Goal: Communication & Community: Share content

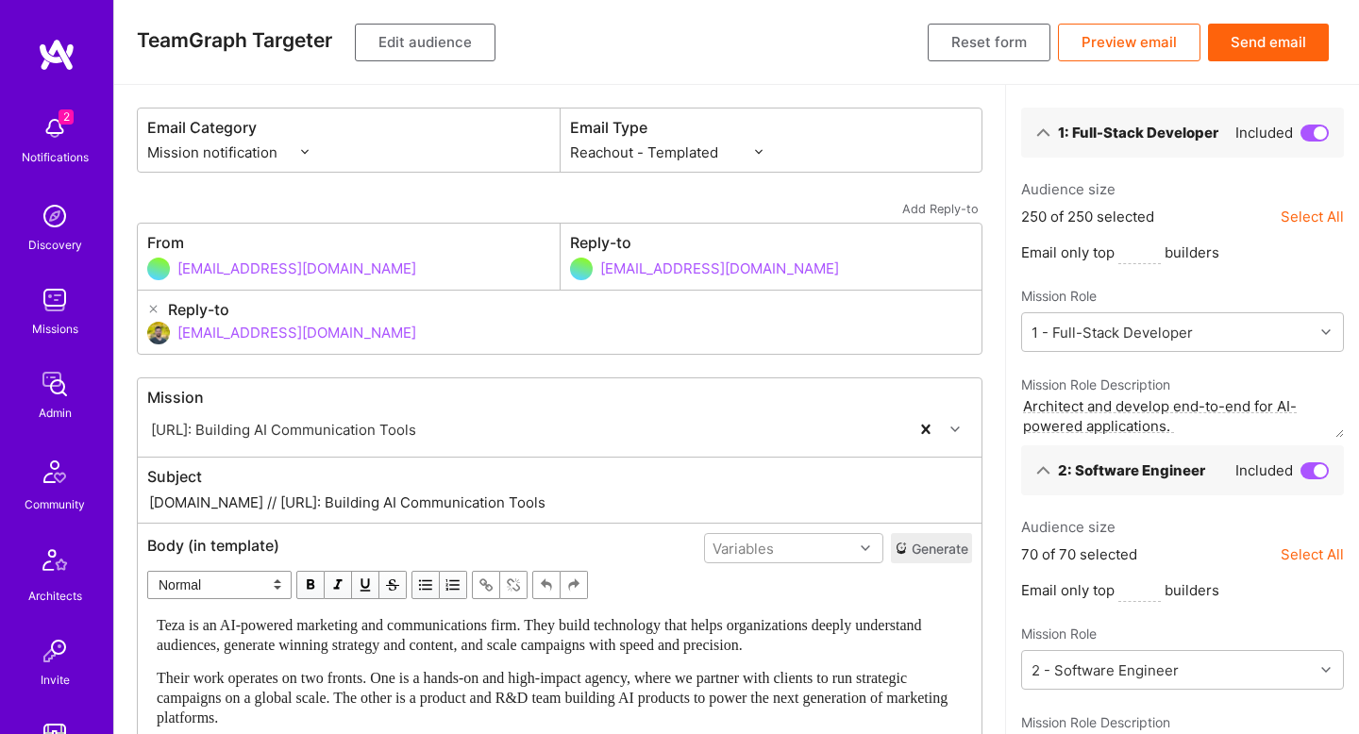
select select "rich-reachout"
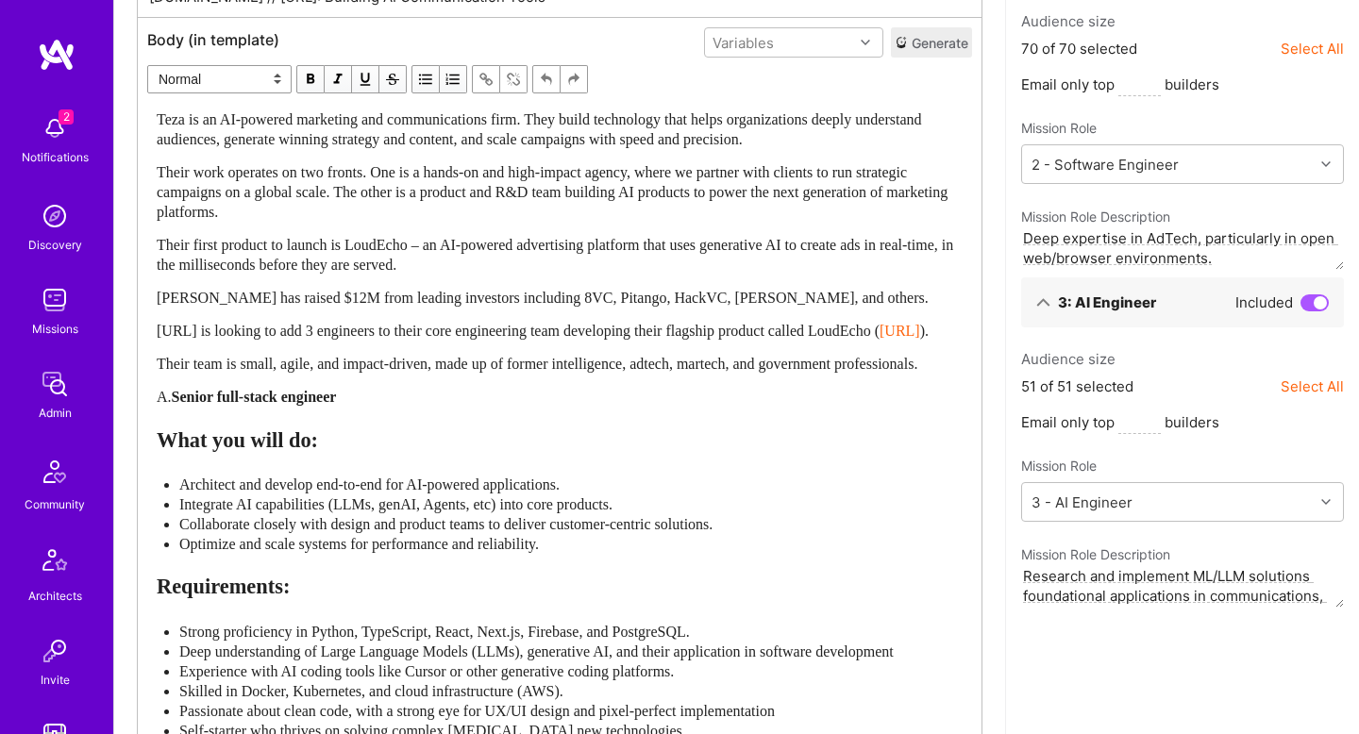
scroll to position [591, 0]
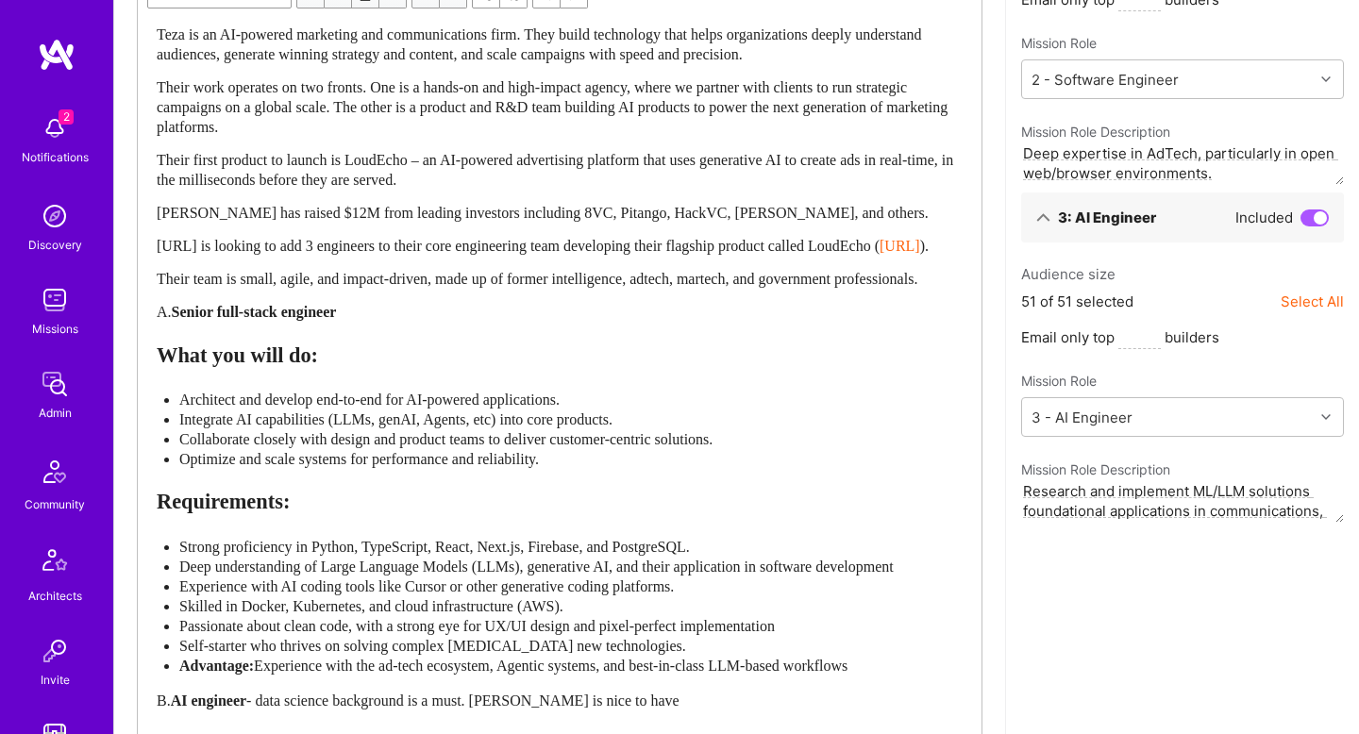
click at [609, 287] on span "Their team is small, agile, and impact-driven, made up of former intelligence, …" at bounding box center [537, 279] width 761 height 16
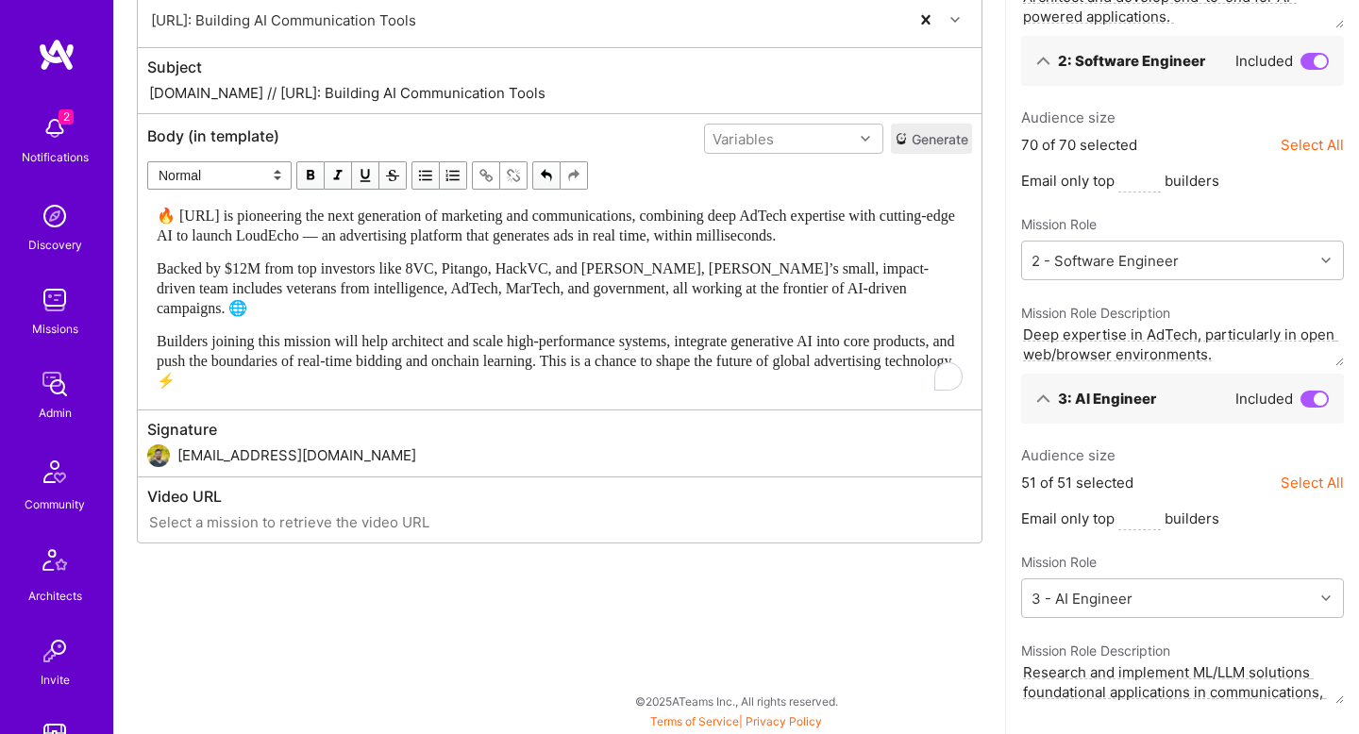
scroll to position [410, 0]
click at [264, 219] on span "🔥 [URL] is pioneering the next generation of marketing and communications, comb…" at bounding box center [557, 226] width 801 height 36
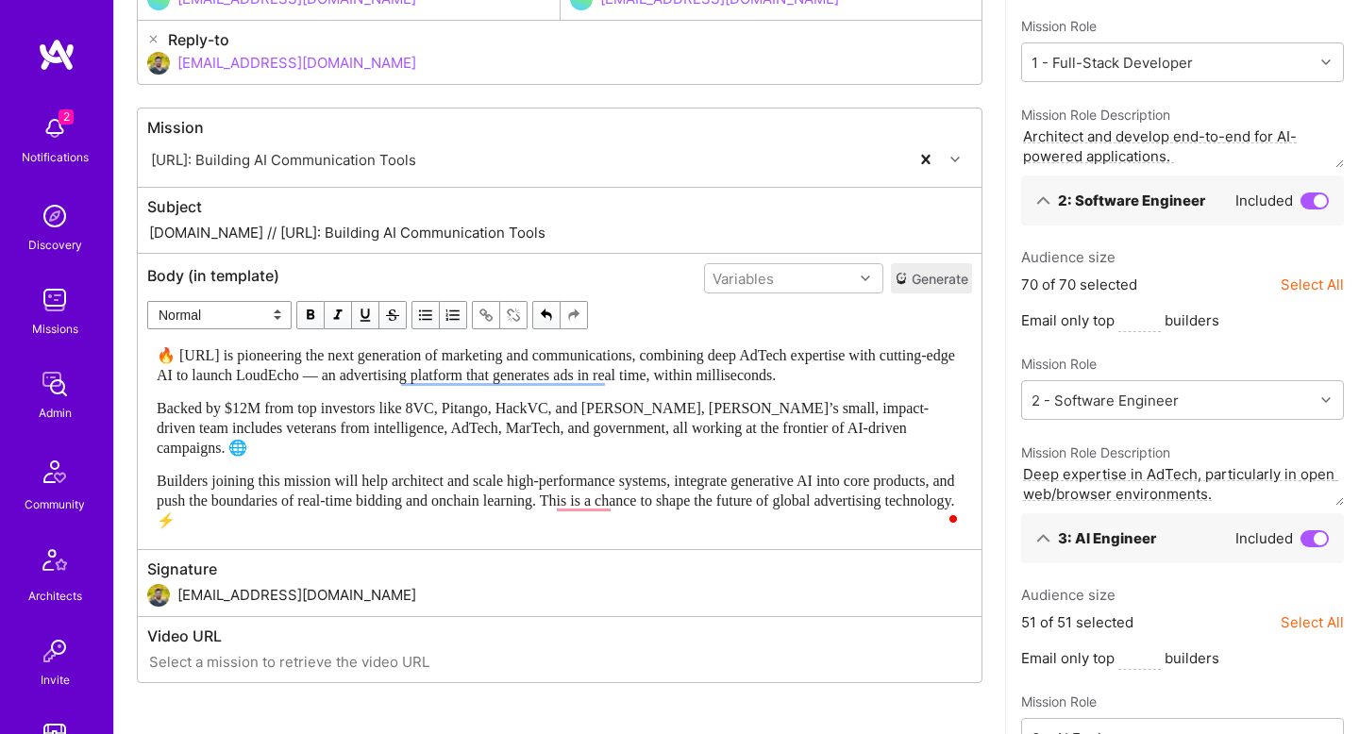
scroll to position [257, 0]
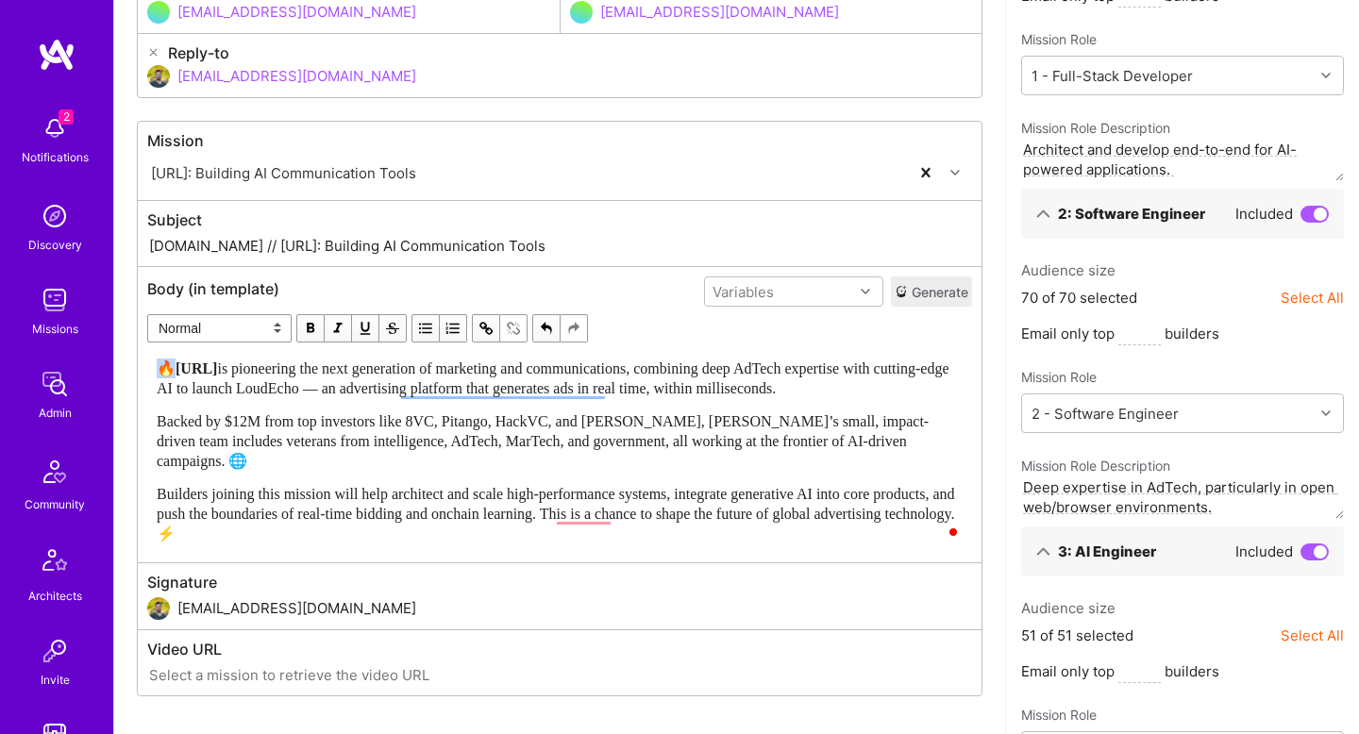
copy span "🔥"
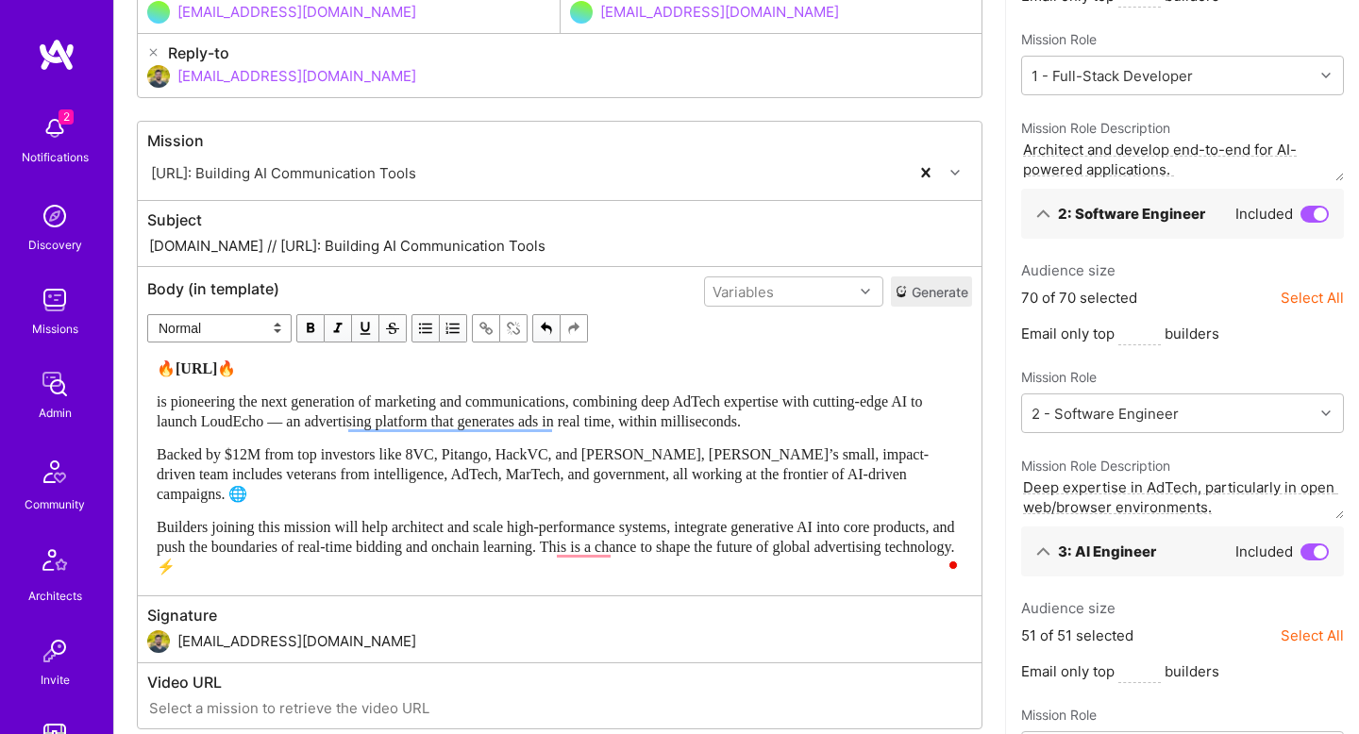
paste div "To enrich screen reader interactions, please activate Accessibility in Grammarl…"
click at [174, 356] on div "🔥 [URL] 🔥 [URL] is pioneering the next generation of marketing and communicatio…" at bounding box center [559, 467] width 823 height 235
click at [286, 376] on div "🔥 [URL] 🔥" at bounding box center [560, 369] width 806 height 20
click at [212, 326] on select "Normal Heading Large Heading Medium Heading Small" at bounding box center [219, 328] width 144 height 28
click at [147, 314] on select "Normal Heading Large Heading Medium Heading Small" at bounding box center [219, 328] width 144 height 28
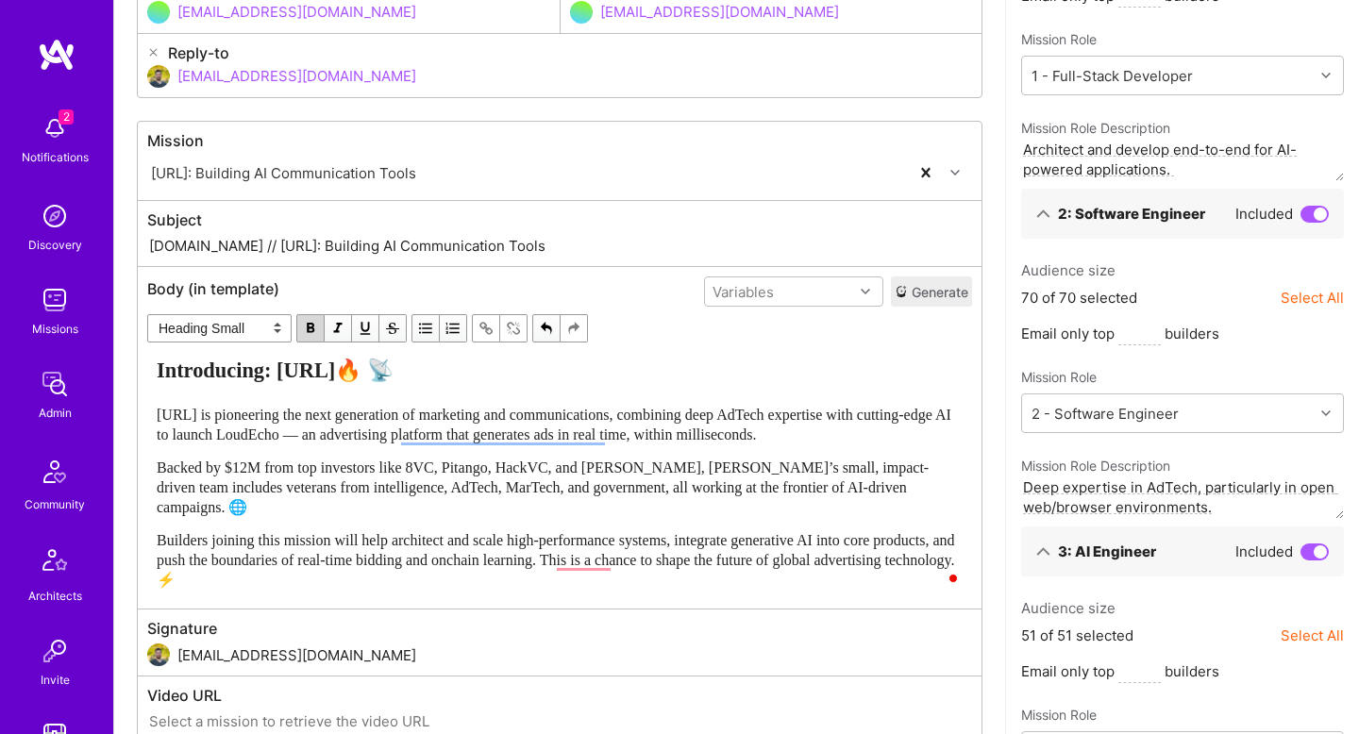
click at [379, 444] on div "[URL] is pioneering the next generation of marketing and communications, combin…" at bounding box center [560, 425] width 806 height 40
select select "unstyled"
click at [720, 413] on span "[URL] is pioneering the next generation of marketing and communications, combin…" at bounding box center [556, 425] width 798 height 36
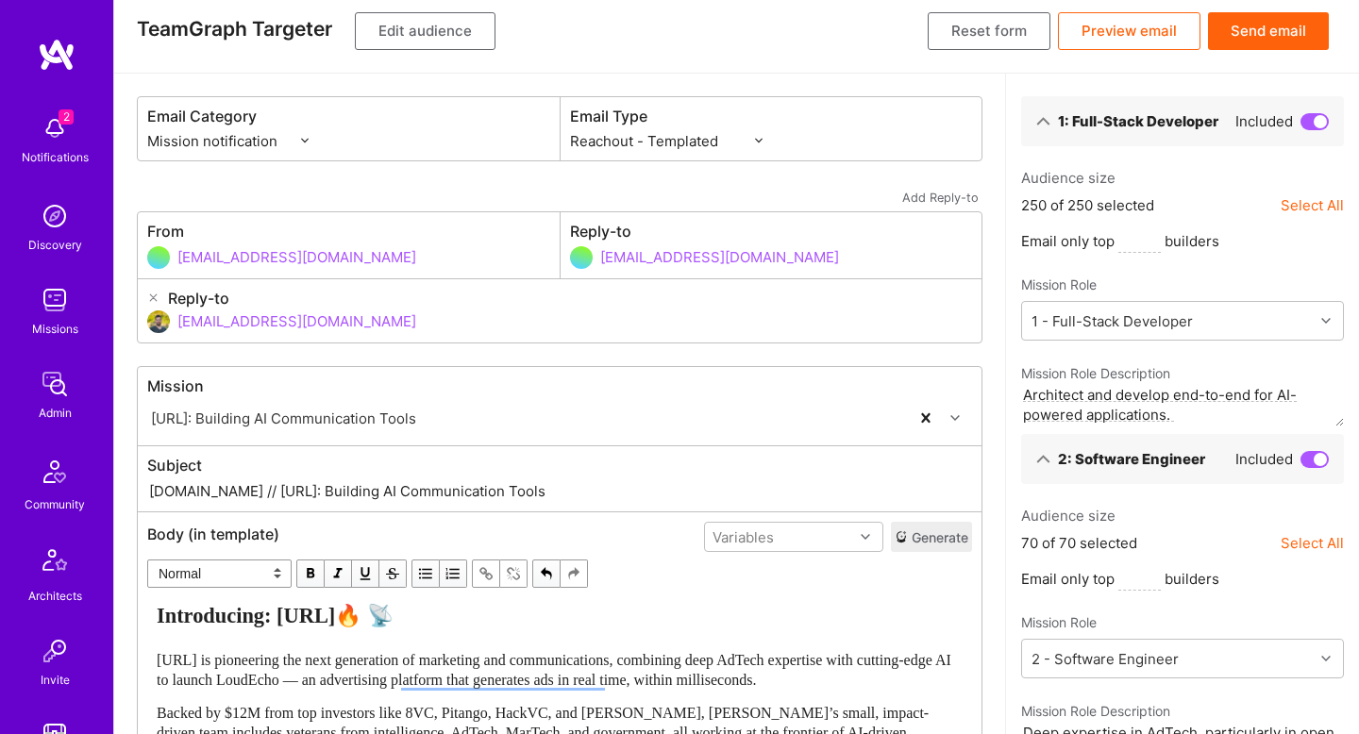
scroll to position [0, 0]
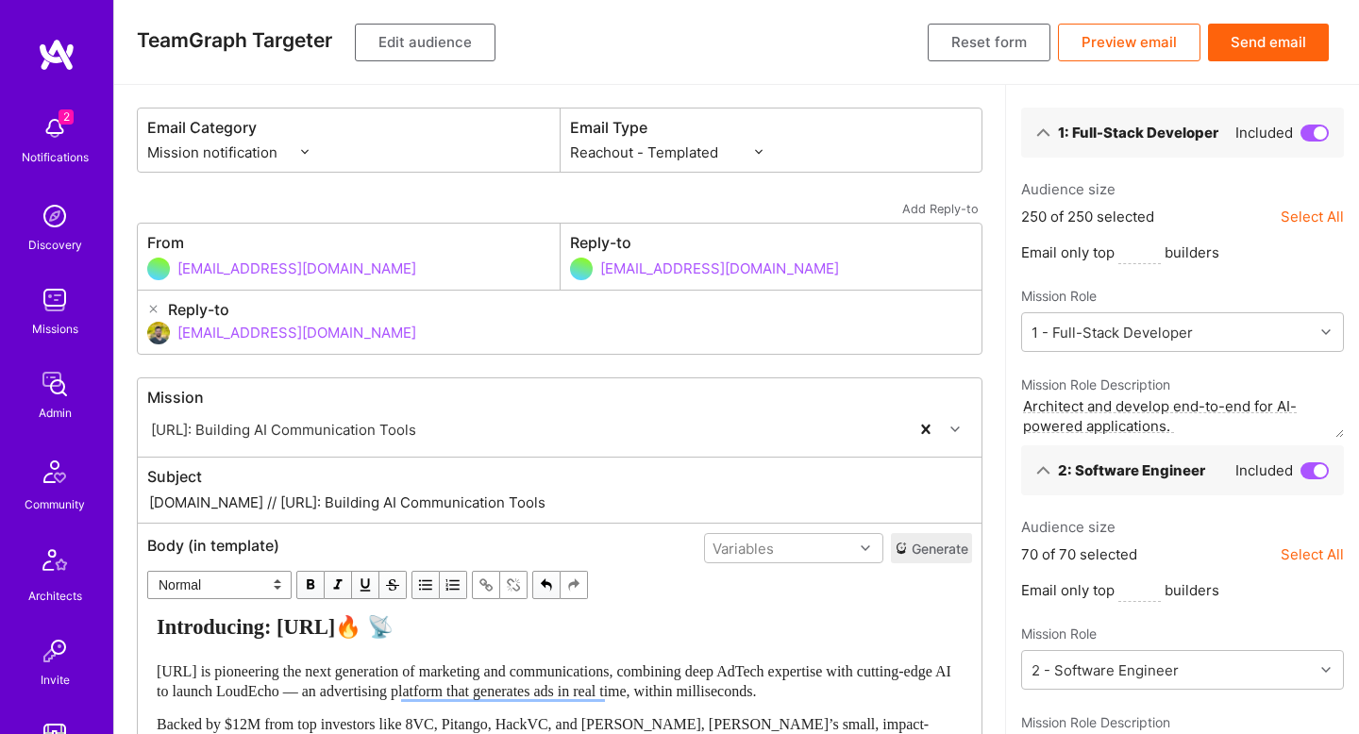
click at [424, 48] on button "Edit audience" at bounding box center [425, 43] width 141 height 38
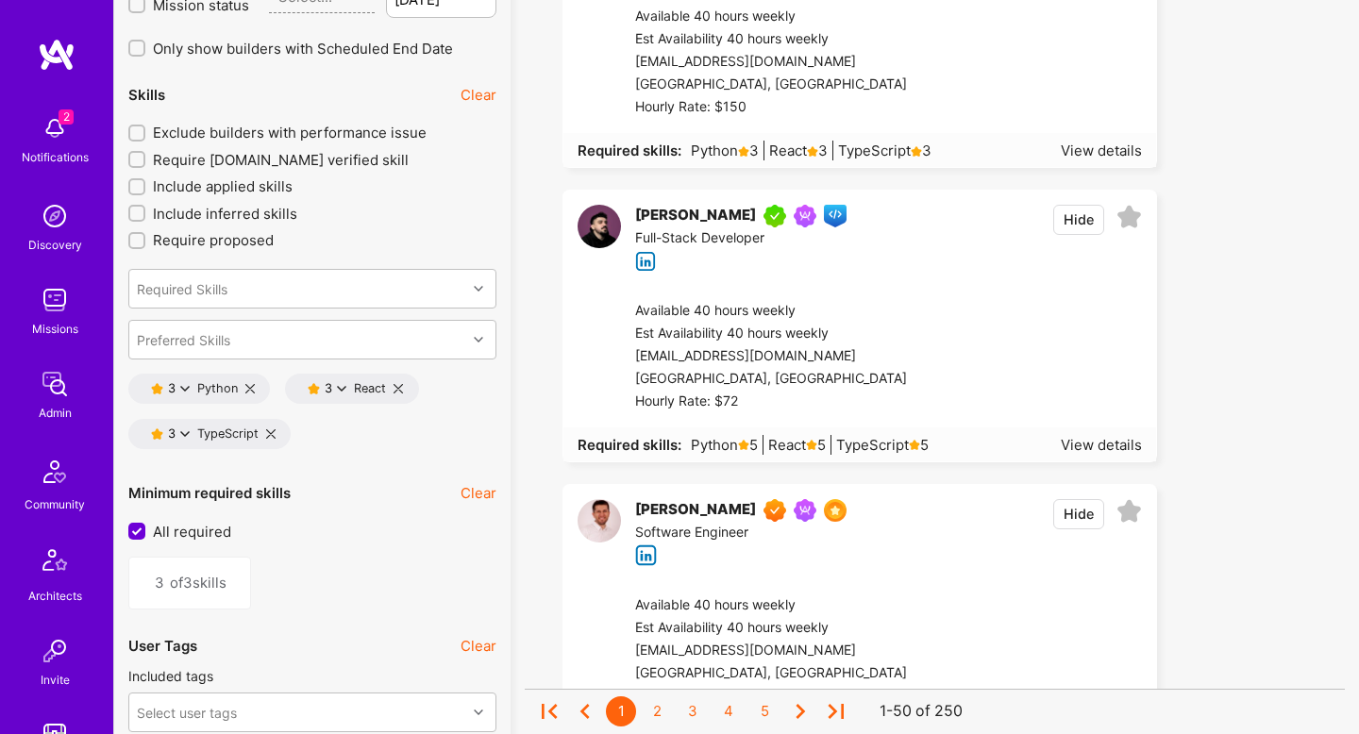
scroll to position [2694, 0]
click at [398, 292] on div "Required Skills" at bounding box center [297, 290] width 337 height 38
type input "nex"
click at [373, 328] on div "Next.js" at bounding box center [312, 338] width 345 height 20
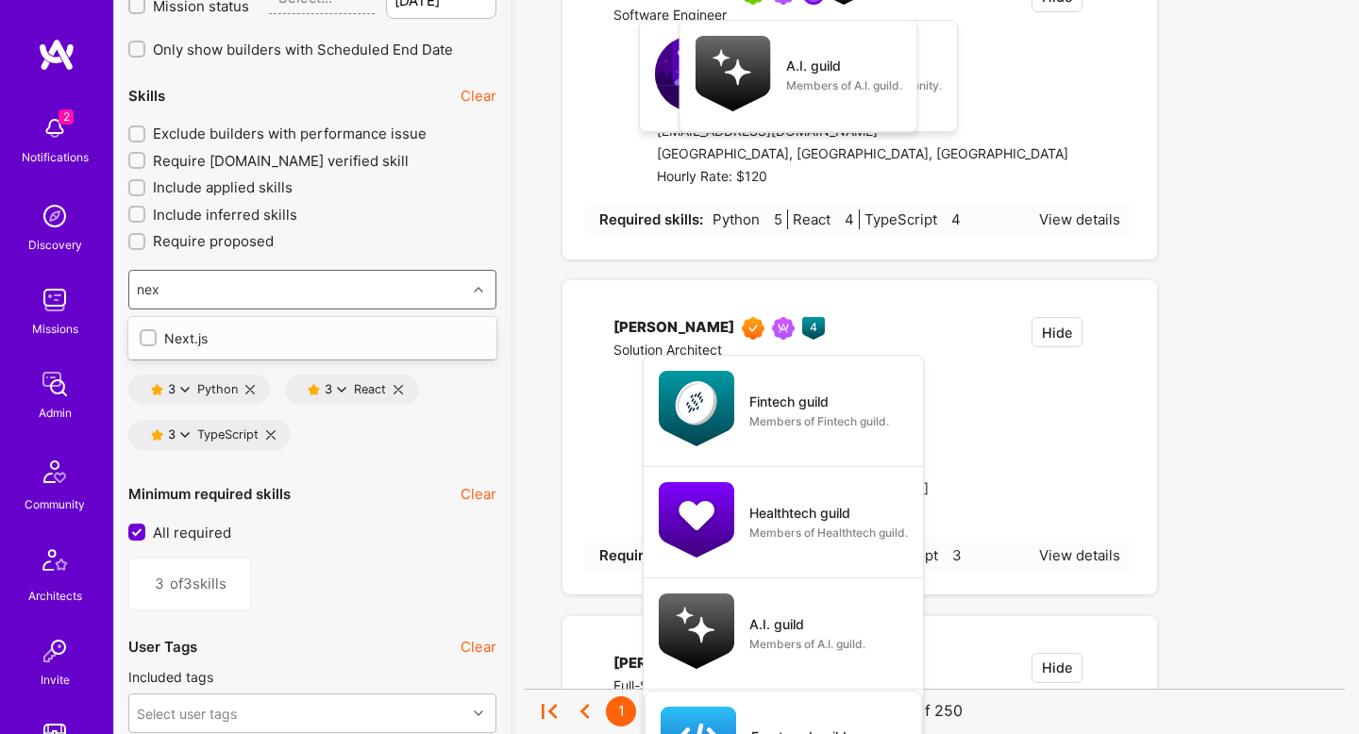
type input "4"
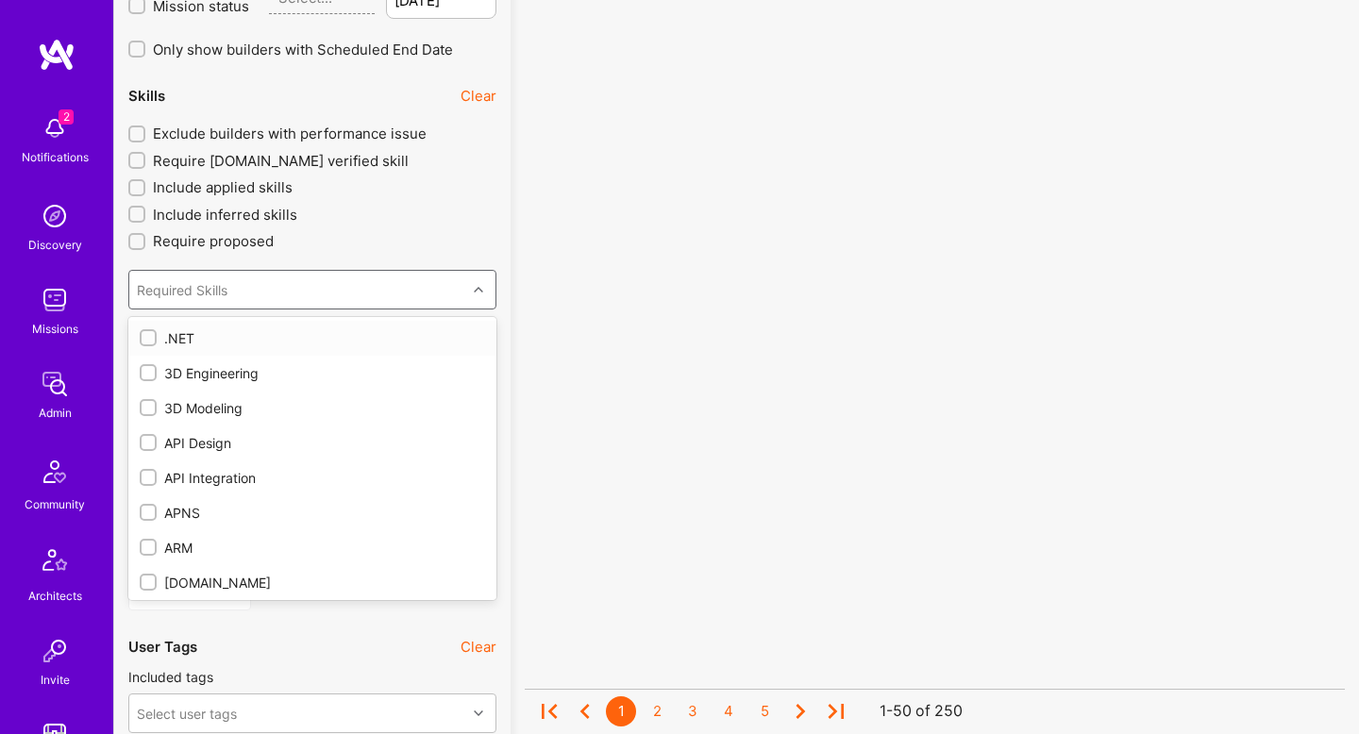
checkbox input "true"
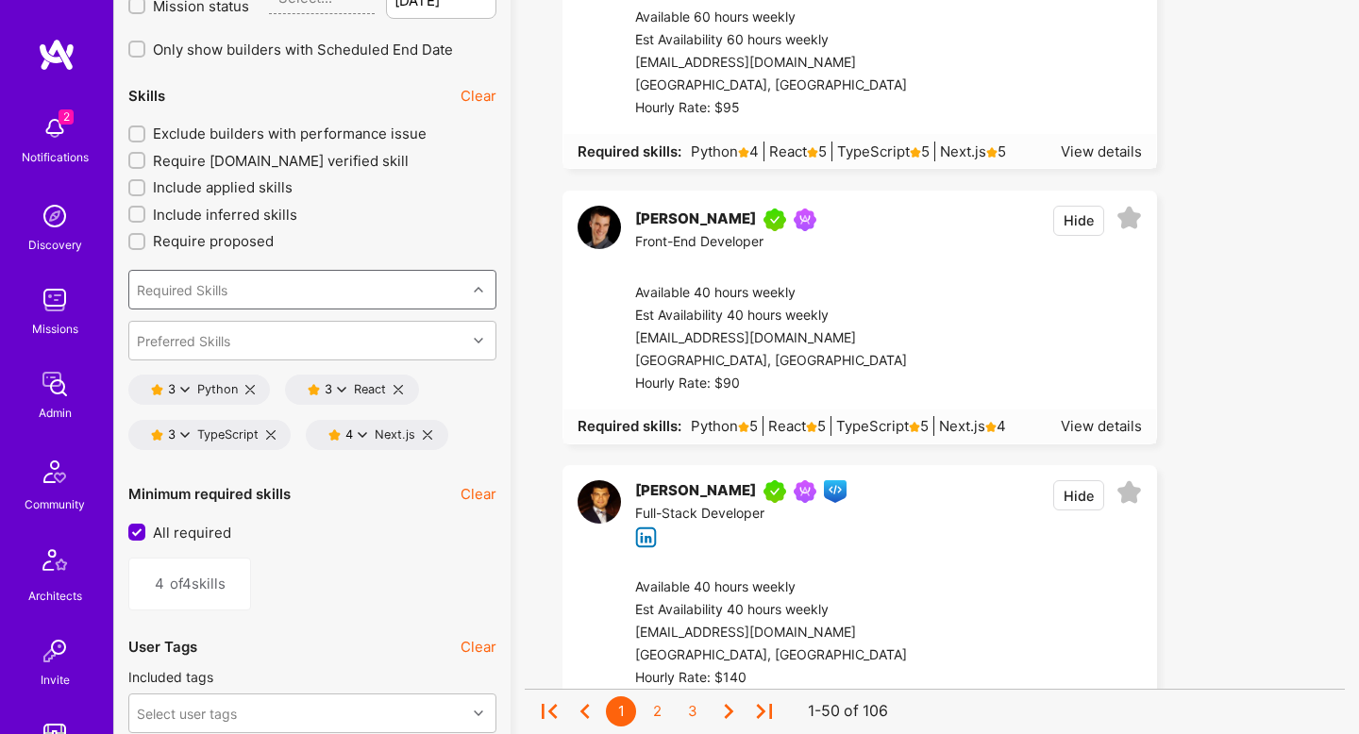
click at [293, 289] on div "Required Skills" at bounding box center [297, 290] width 337 height 38
type input "fire"
click at [197, 345] on div "Firebase" at bounding box center [312, 338] width 345 height 20
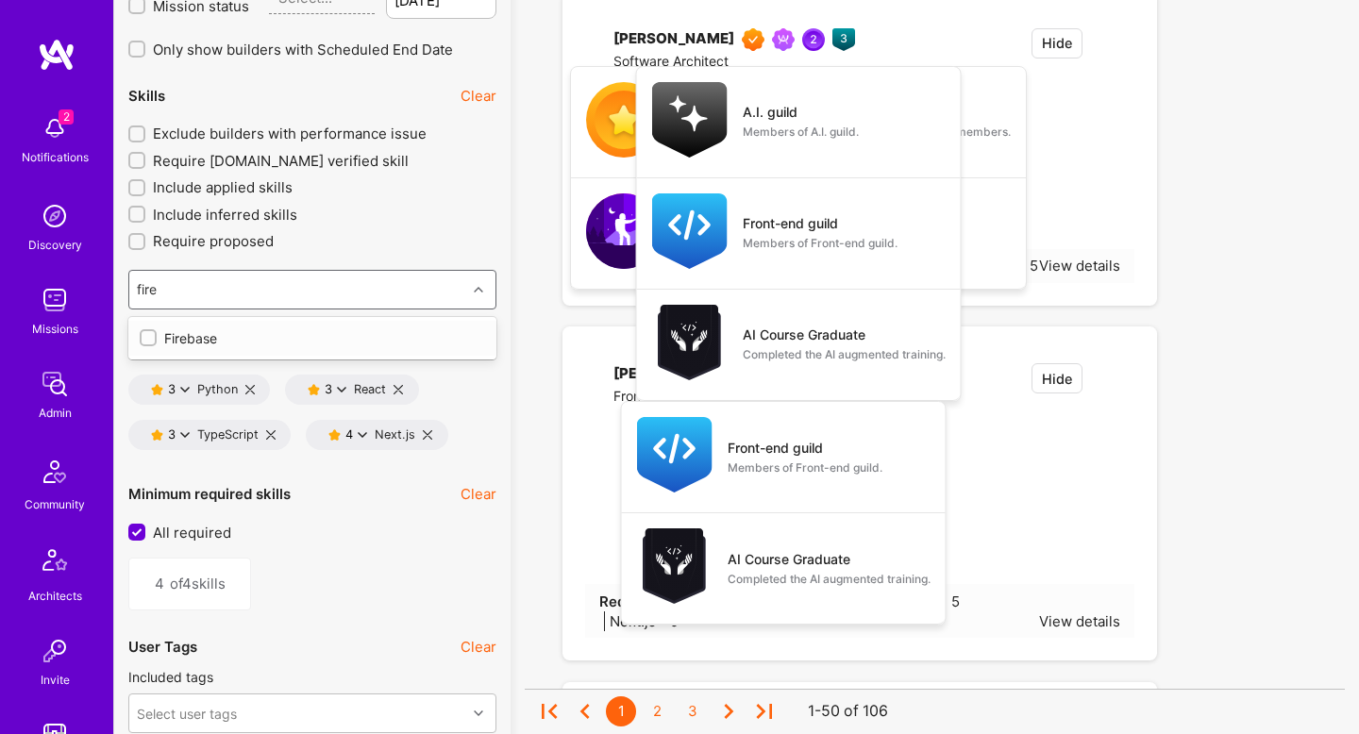
type input "5"
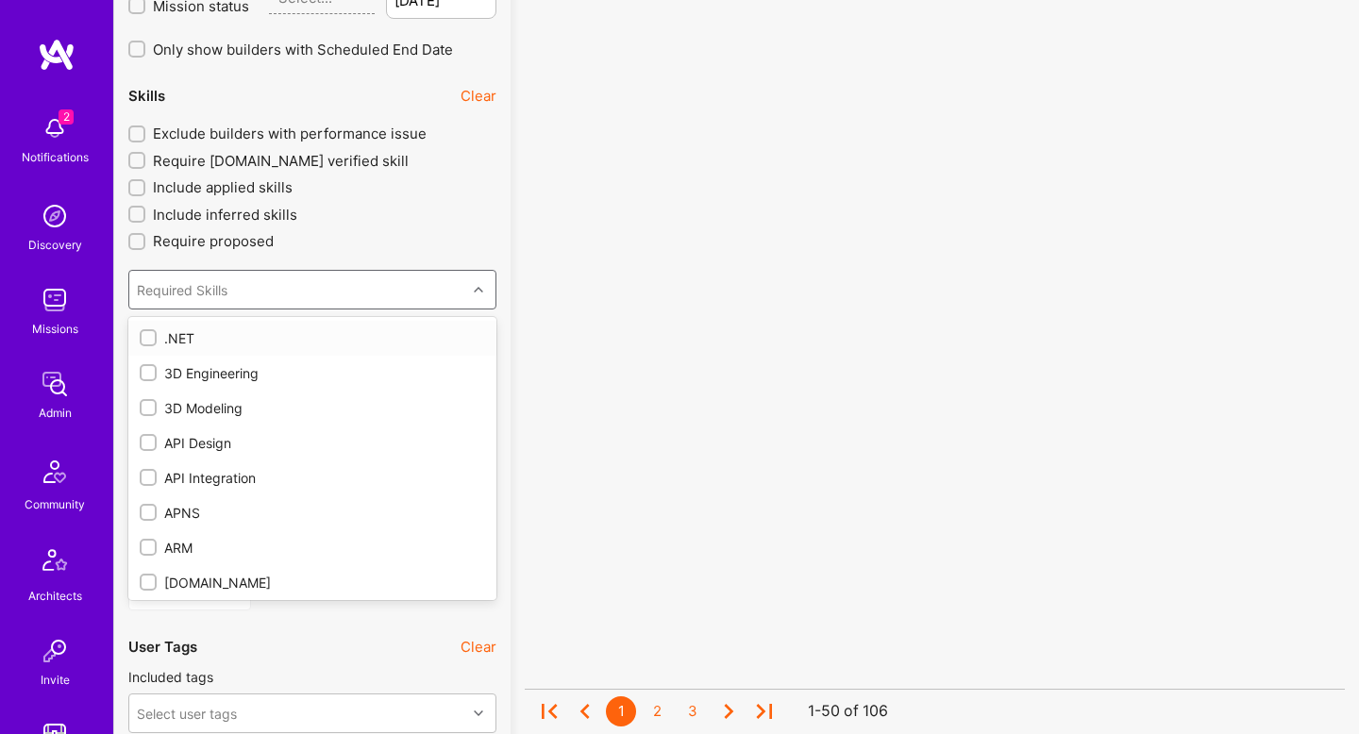
checkbox input "true"
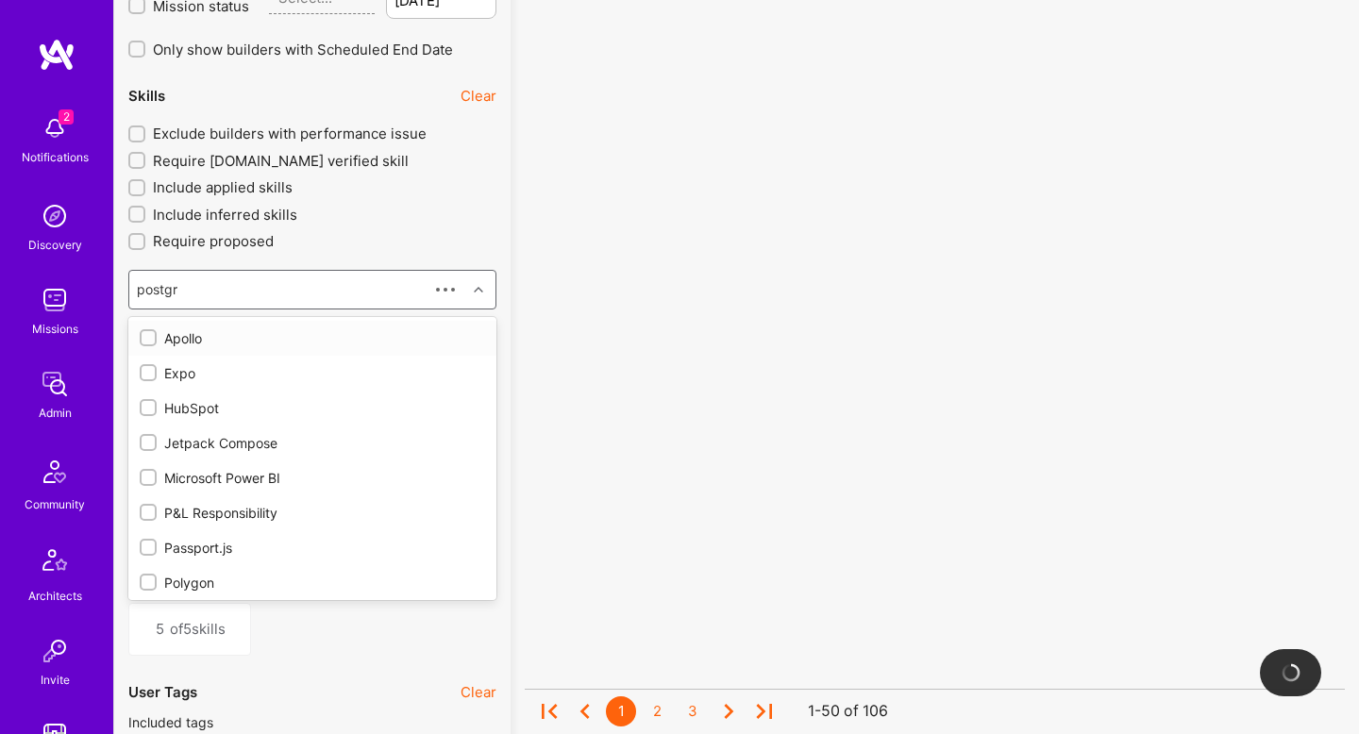
type input "postgre"
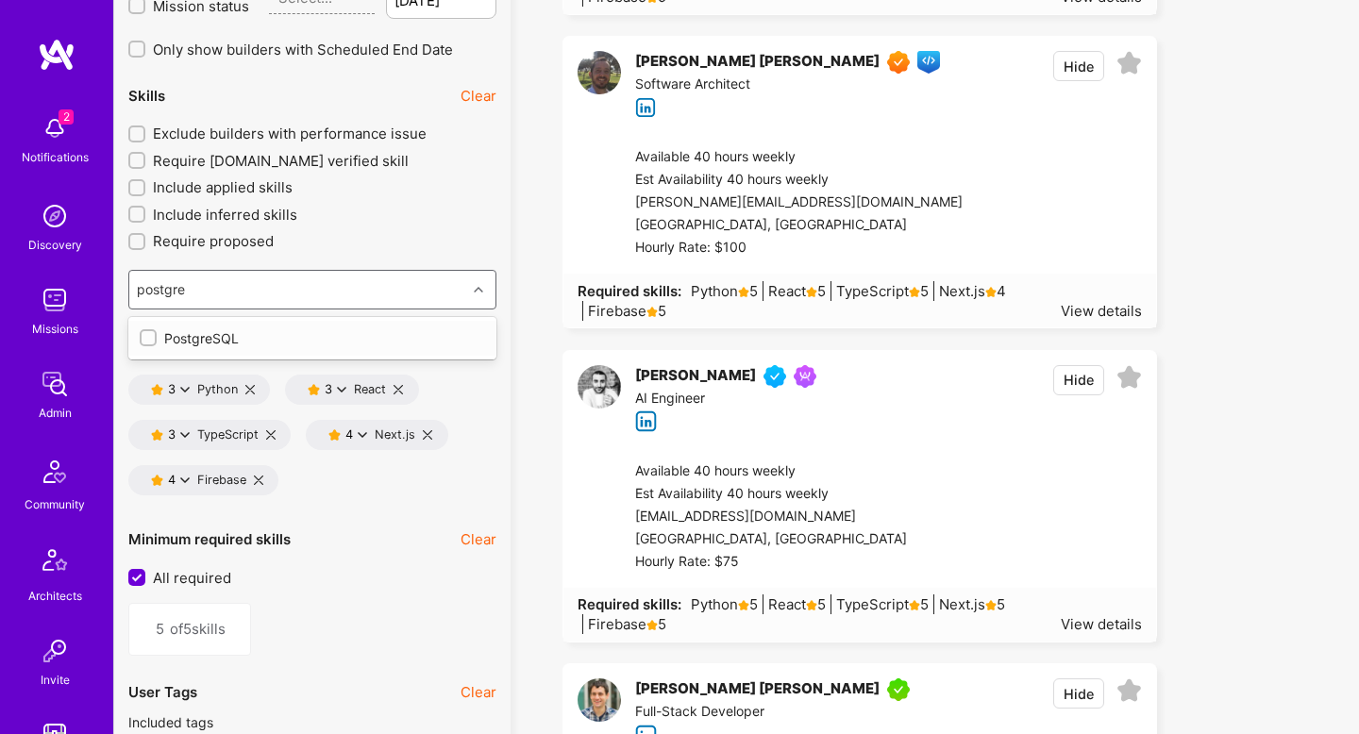
click at [188, 325] on div "PostgreSQL" at bounding box center [312, 338] width 368 height 35
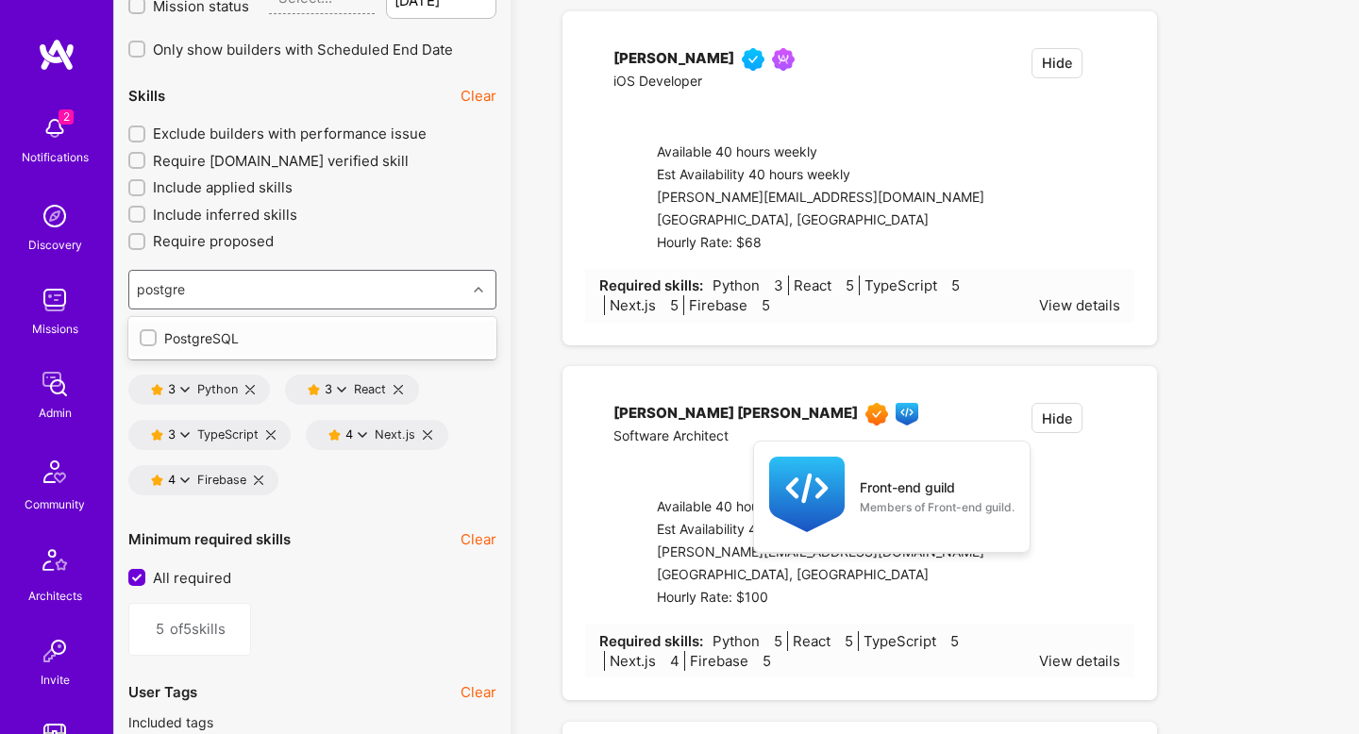
type input "6"
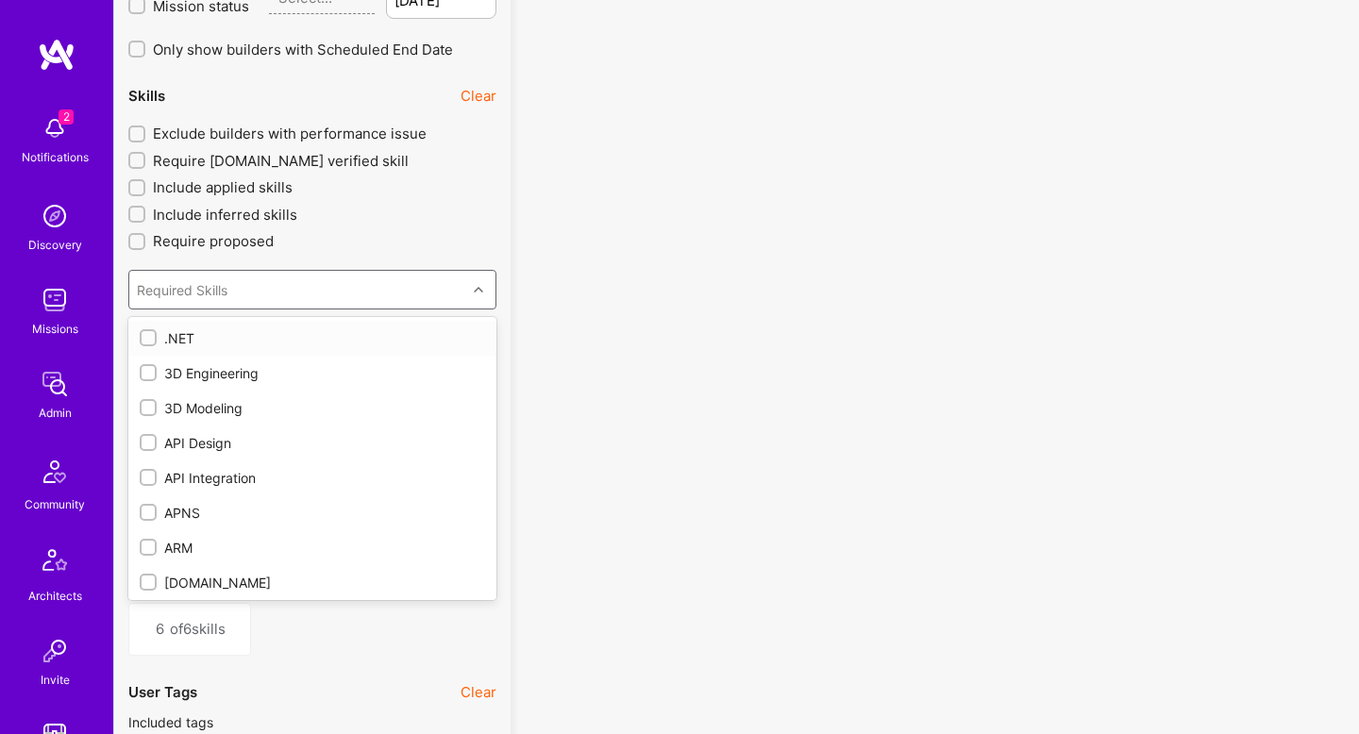
checkbox input "true"
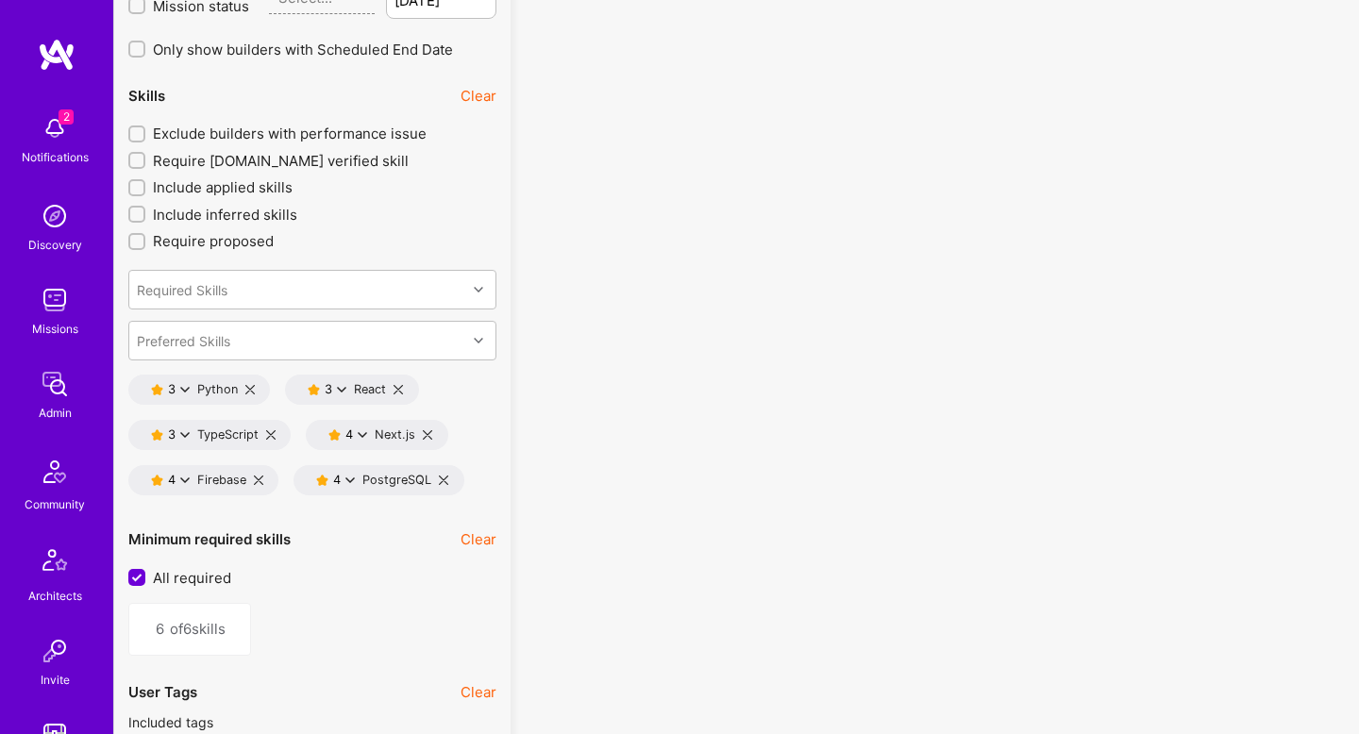
click at [186, 385] on icon at bounding box center [184, 389] width 9 height 9
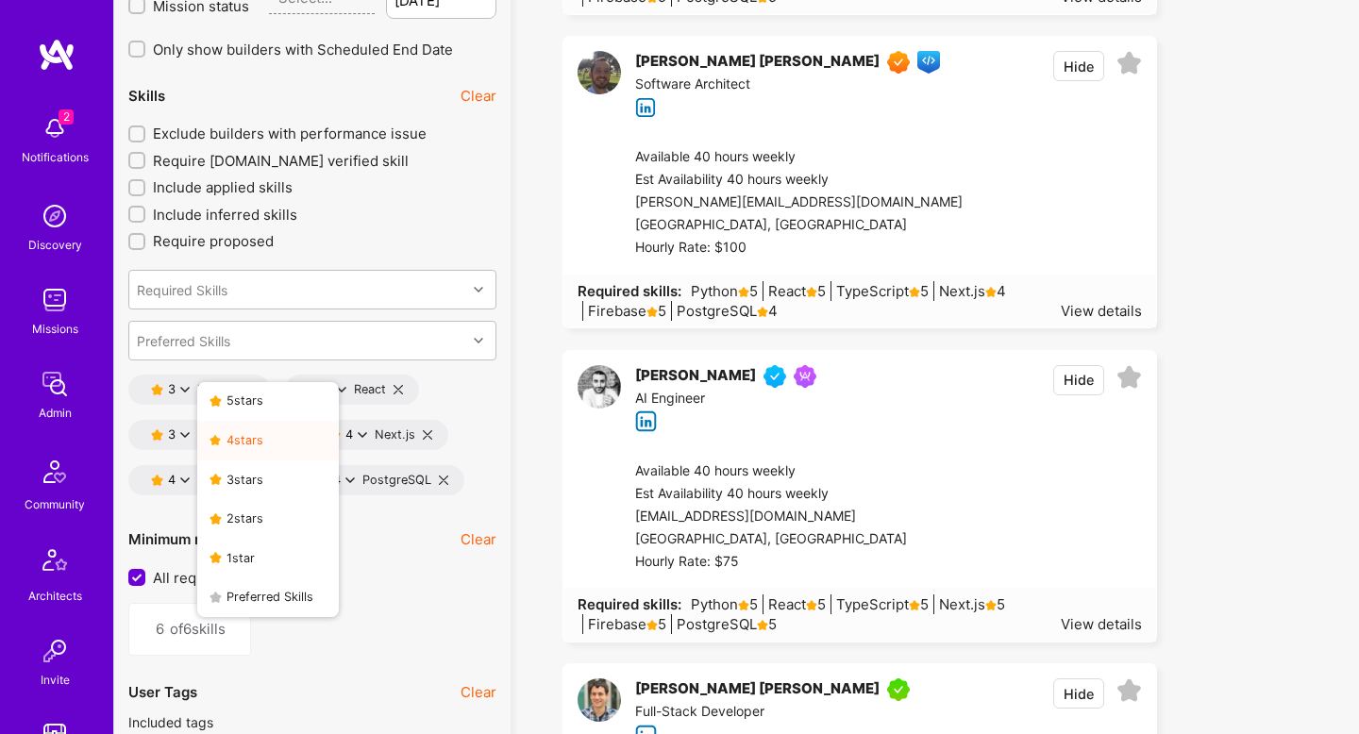
click at [225, 433] on button "4 star s" at bounding box center [268, 441] width 142 height 40
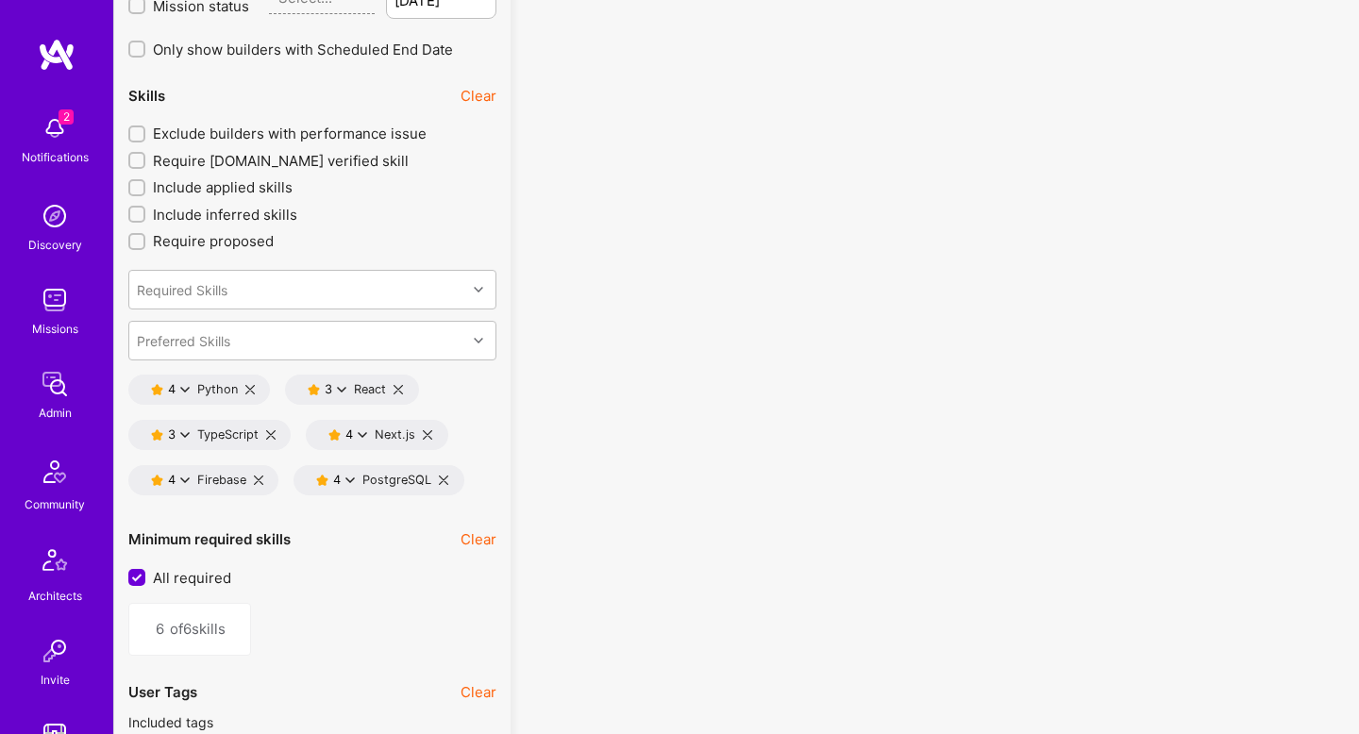
click at [177, 434] on div "3" at bounding box center [174, 434] width 12 height 14
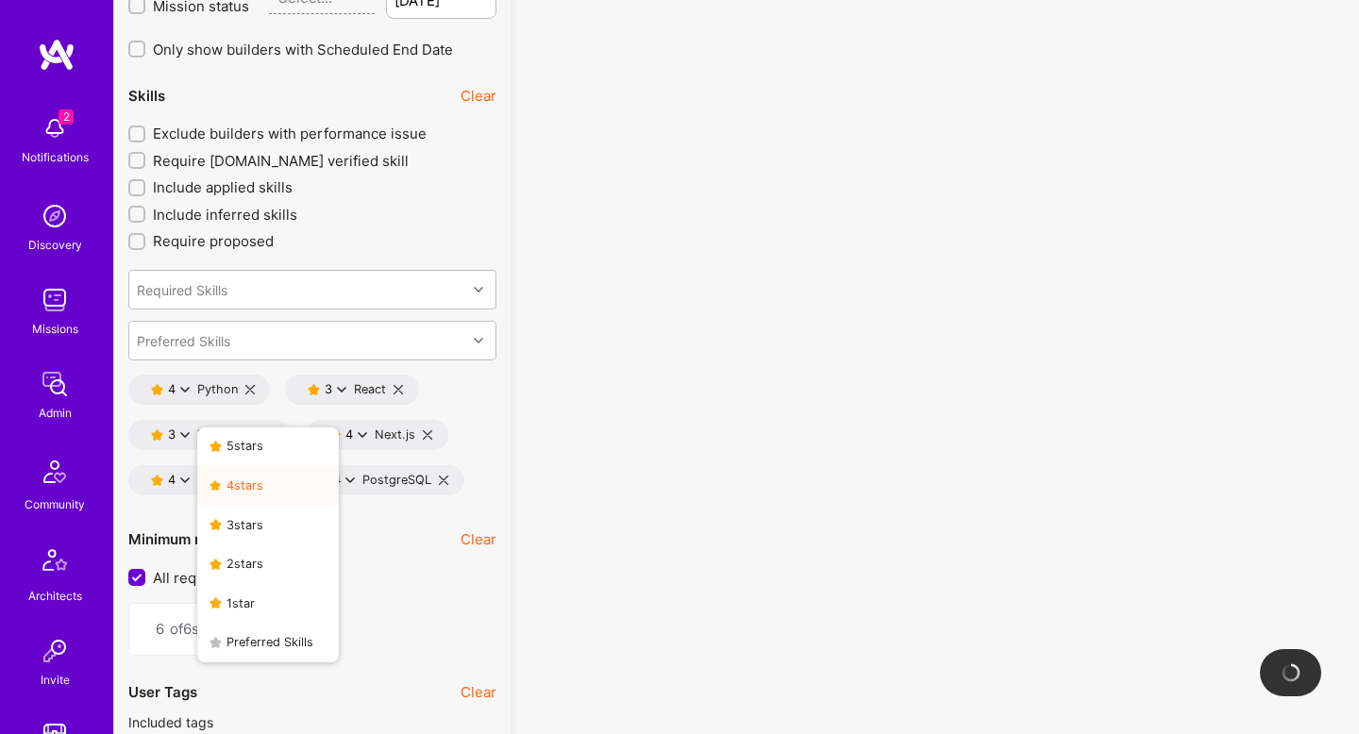
click at [293, 491] on button "4 star s" at bounding box center [268, 486] width 142 height 40
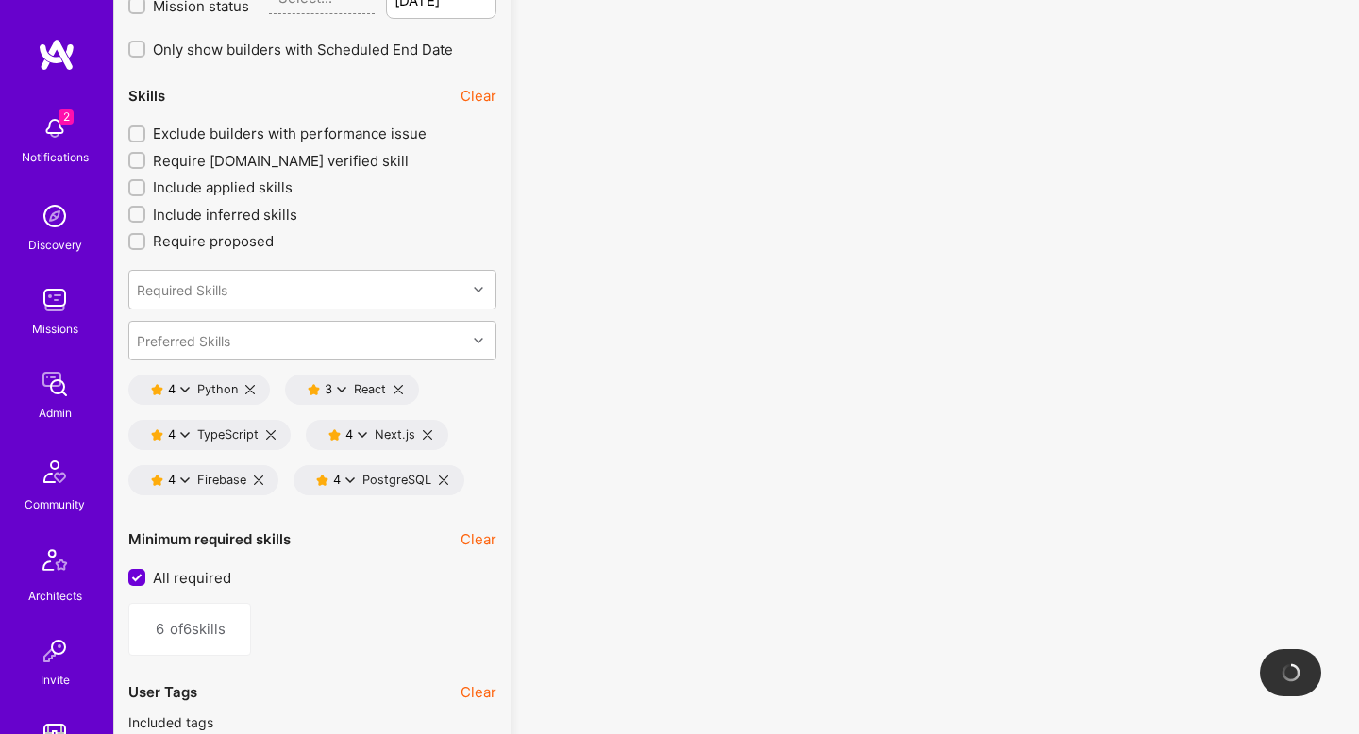
click at [350, 389] on div "3 React" at bounding box center [343, 389] width 86 height 15
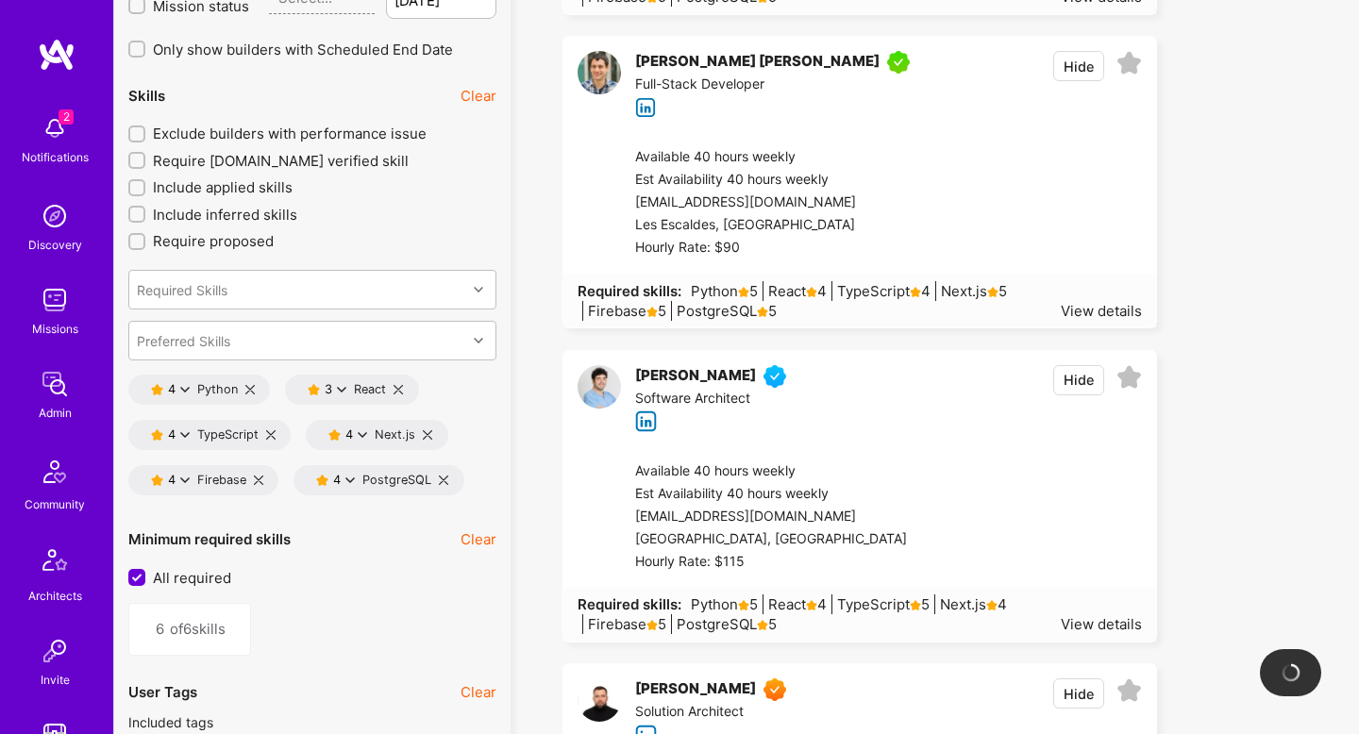
click at [342, 385] on icon at bounding box center [341, 389] width 9 height 9
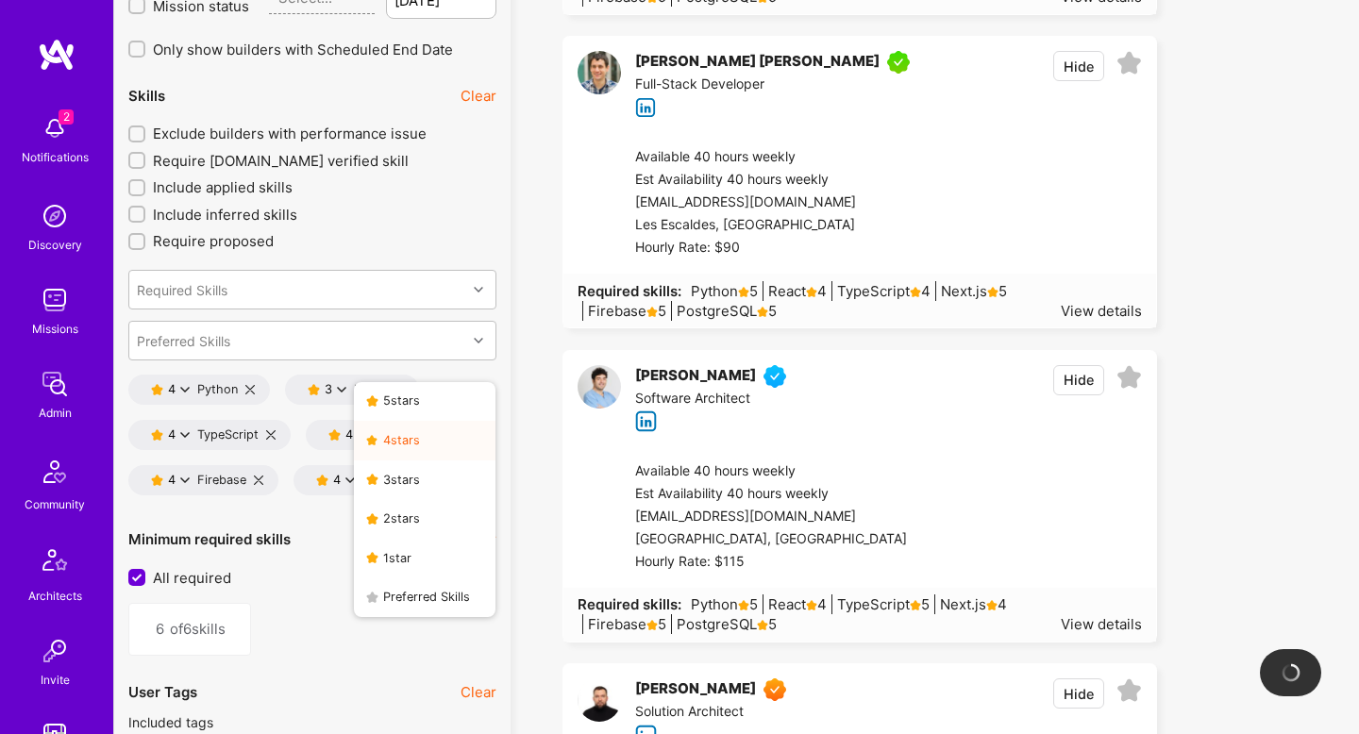
click at [401, 436] on button "4 star s" at bounding box center [425, 441] width 142 height 40
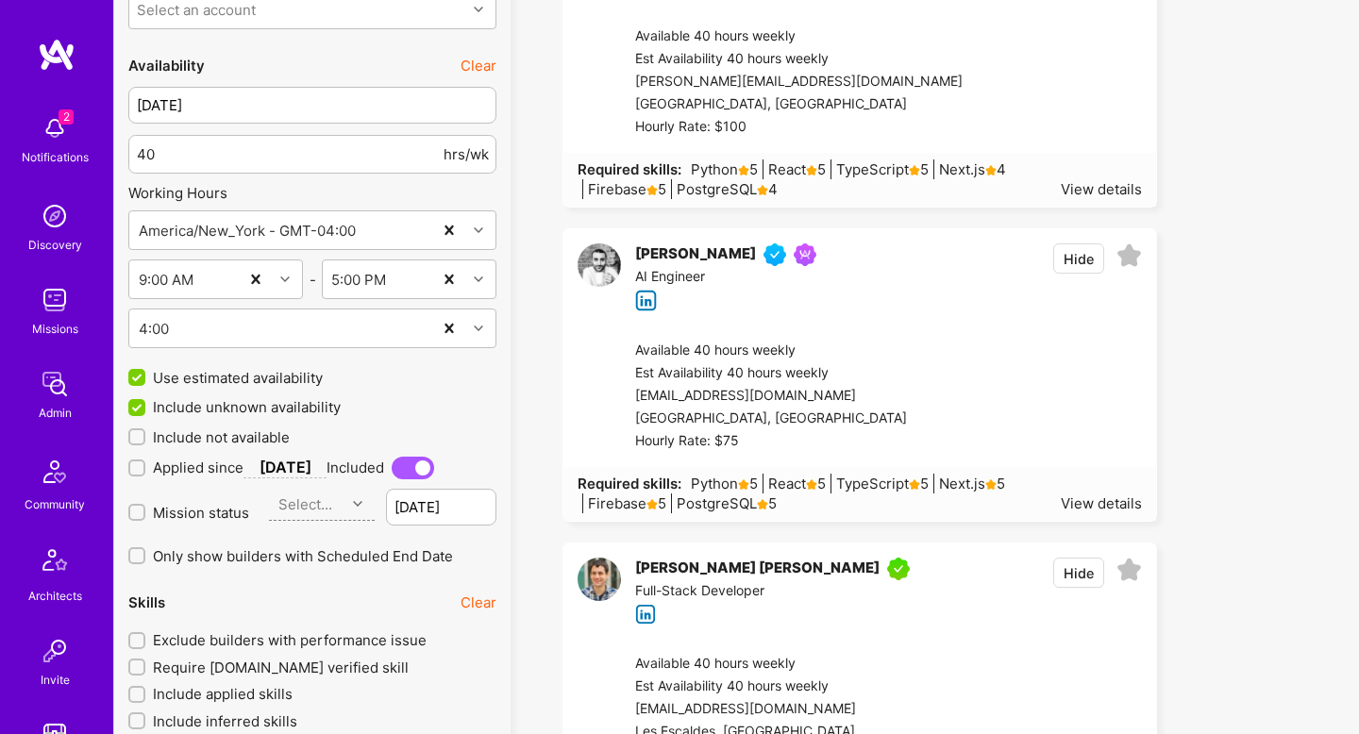
scroll to position [2180, 0]
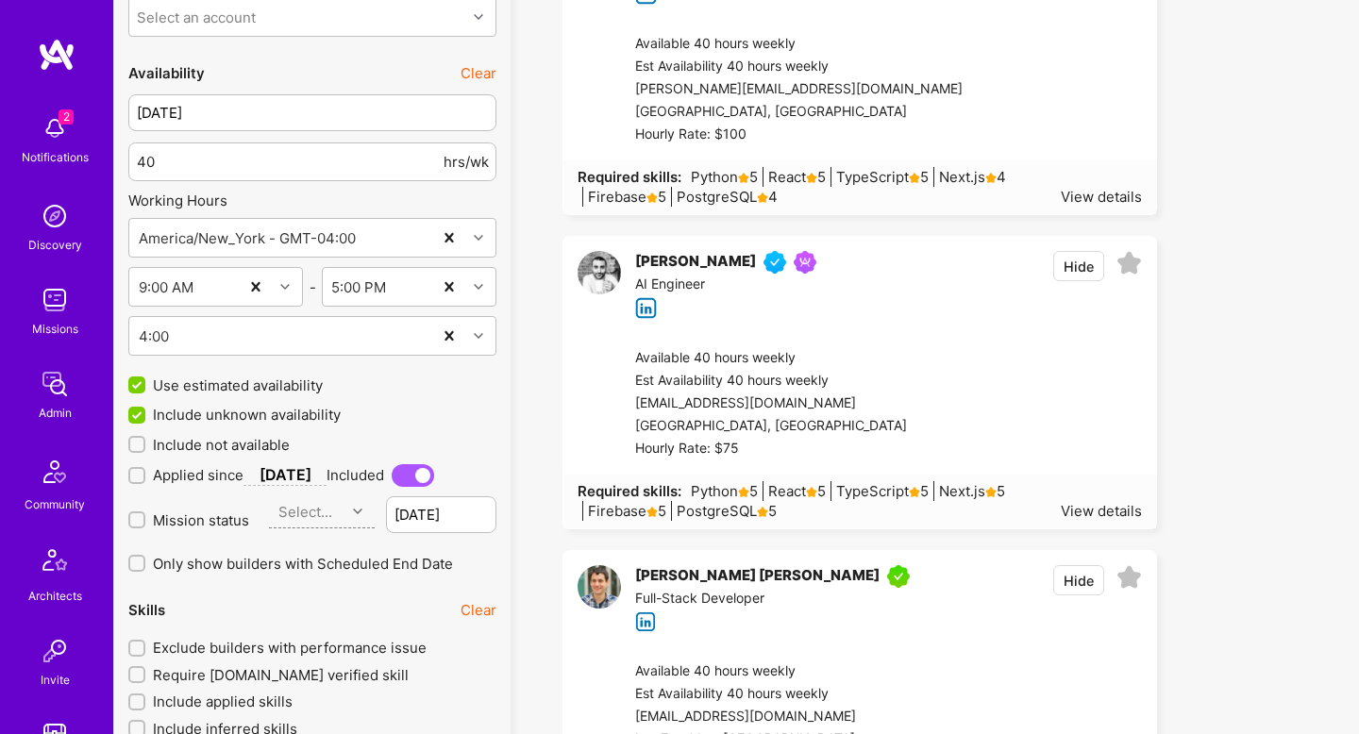
click at [207, 525] on span "Mission status" at bounding box center [201, 521] width 96 height 20
click at [145, 525] on input "Mission status" at bounding box center [138, 520] width 13 height 13
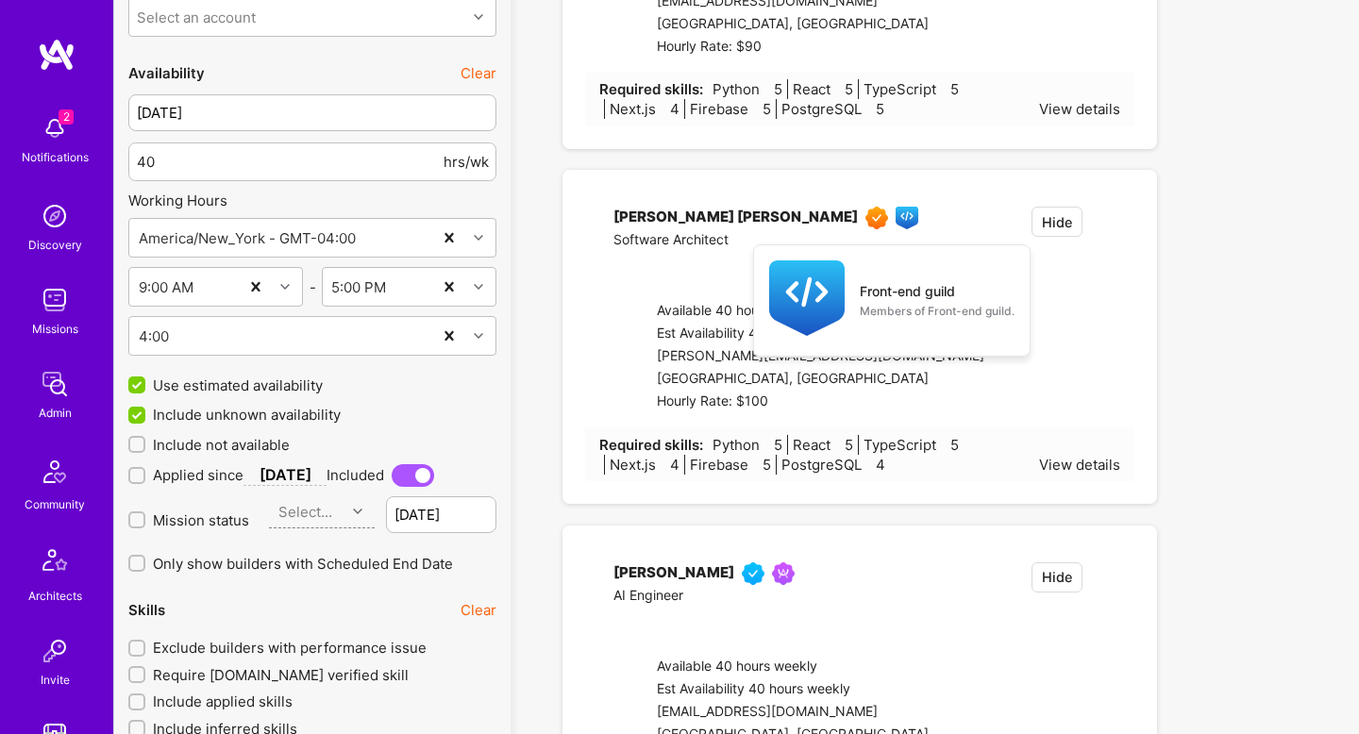
checkbox input "true"
type input "[DATE]"
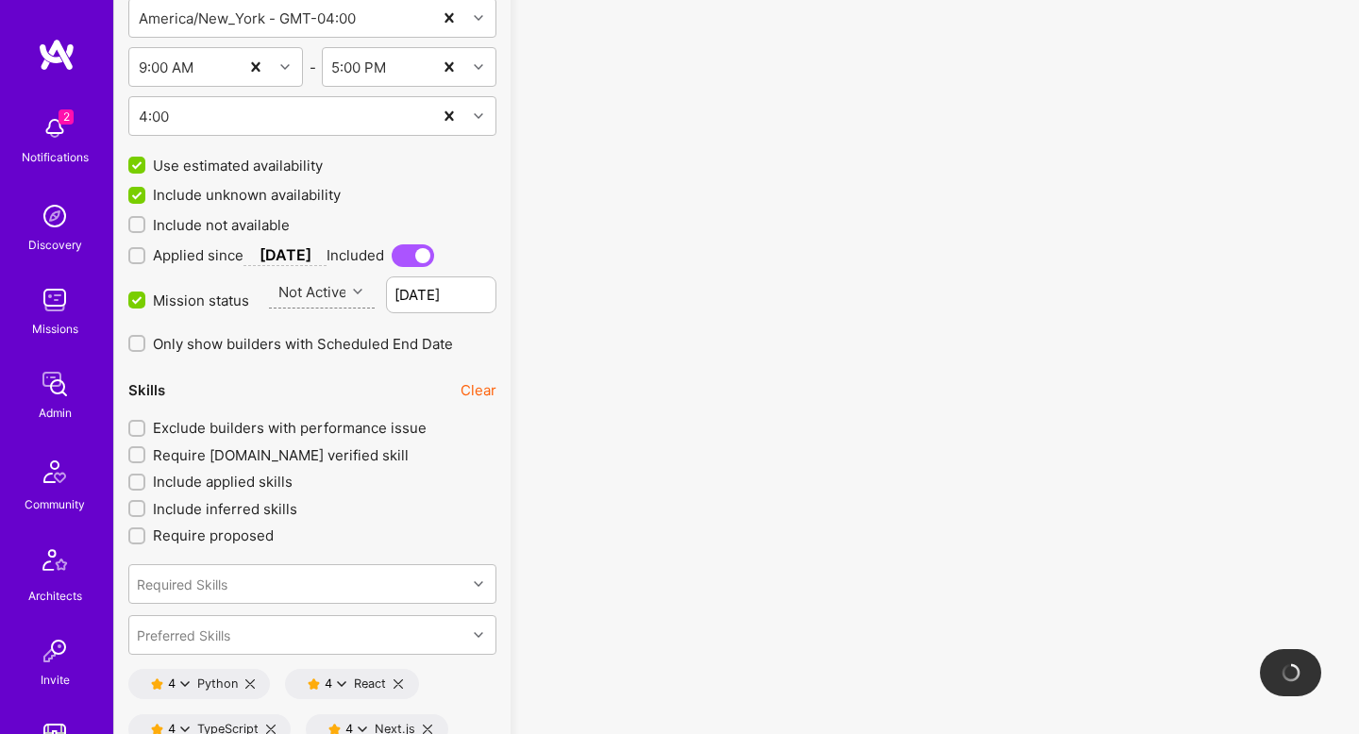
scroll to position [2401, 0]
click at [316, 423] on span "Exclude builders with performance issue" at bounding box center [290, 427] width 274 height 20
click at [145, 423] on input "Exclude builders with performance issue" at bounding box center [138, 428] width 13 height 13
checkbox input "true"
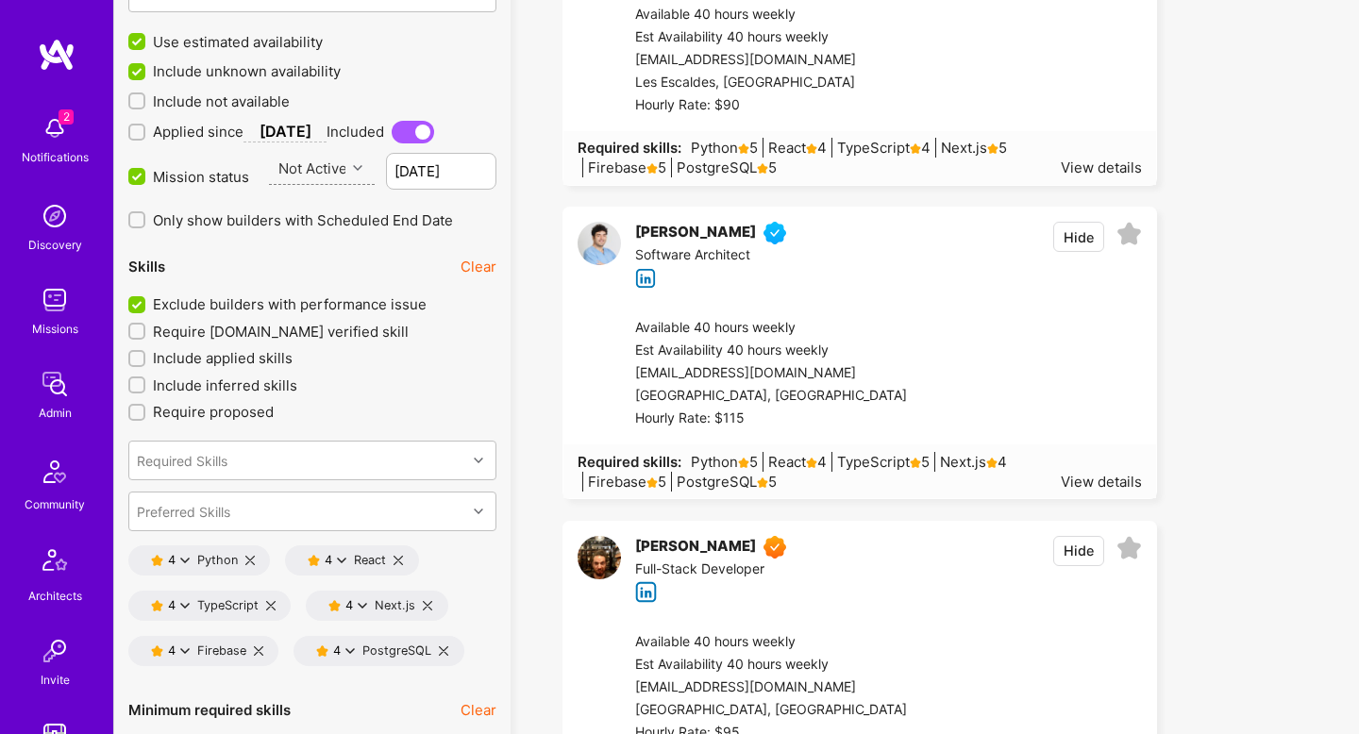
scroll to position [2736, 0]
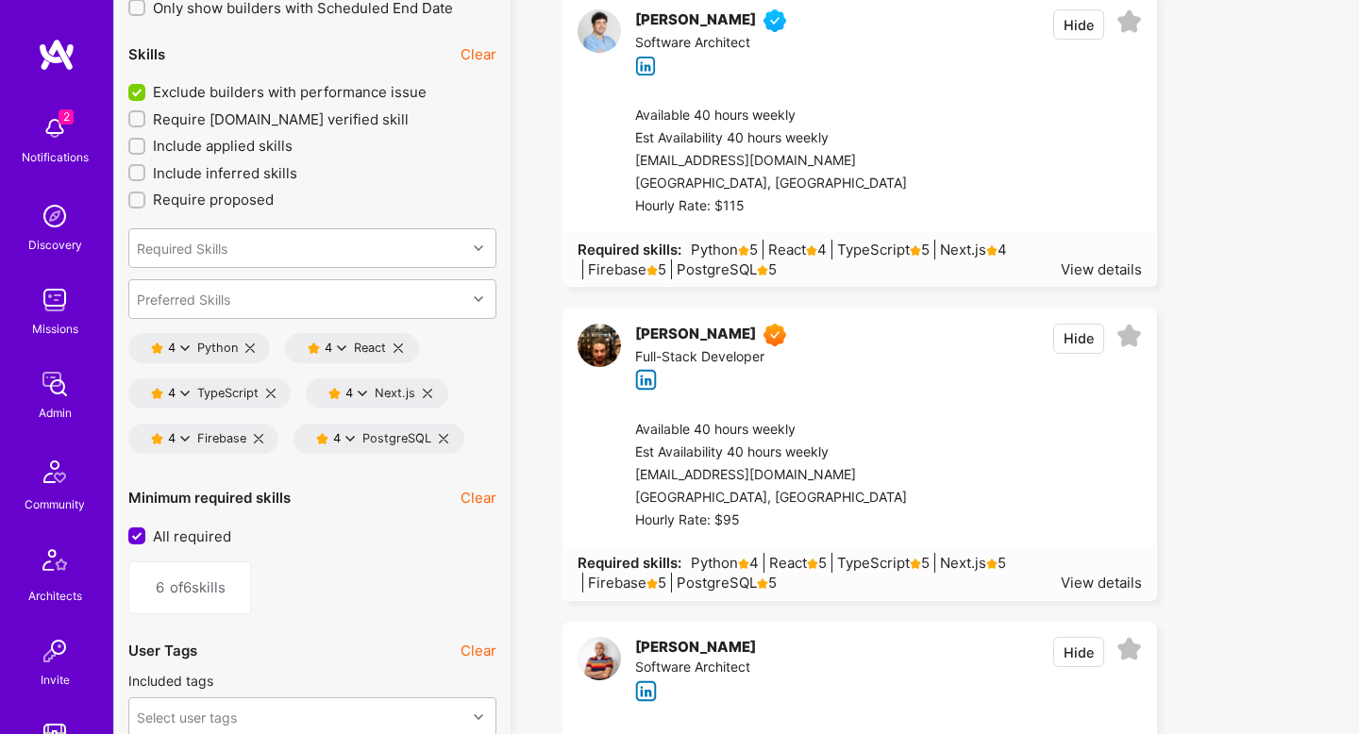
click at [1076, 18] on button "Hide" at bounding box center [1078, 24] width 51 height 30
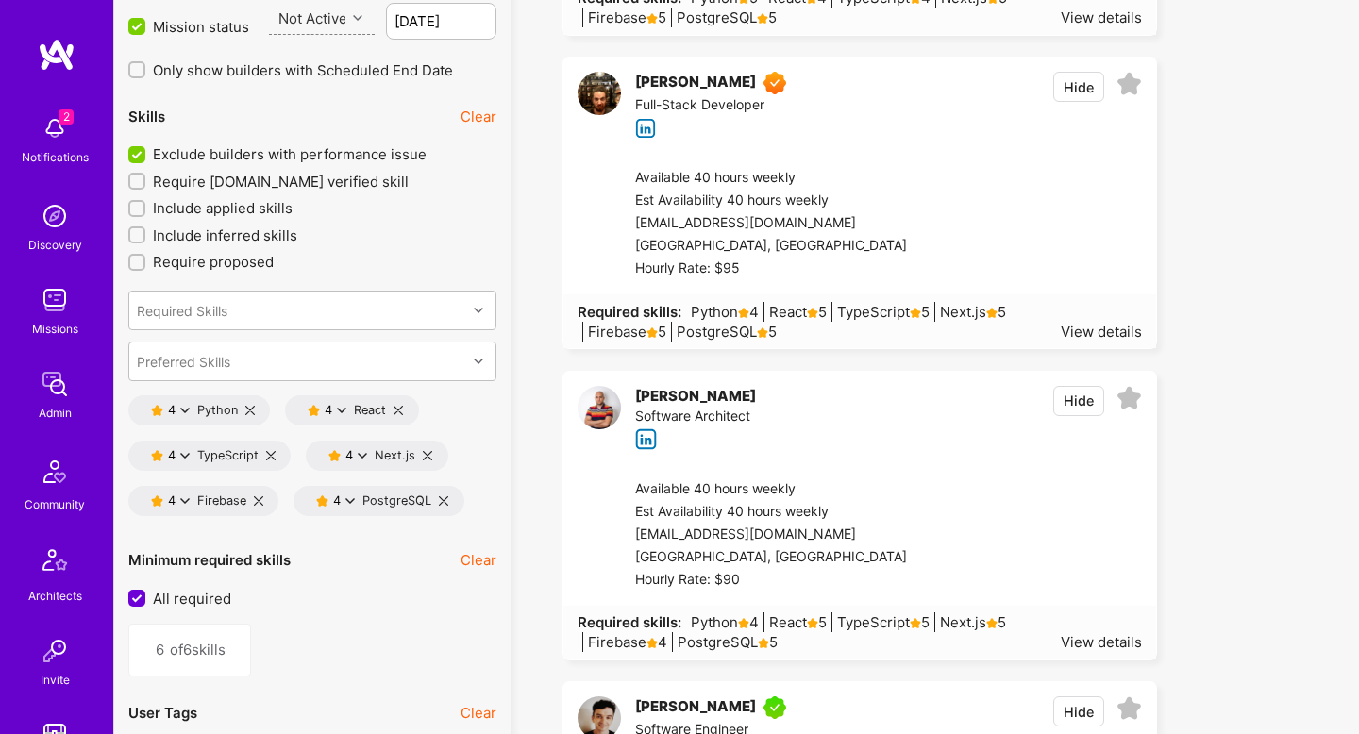
scroll to position [2765, 0]
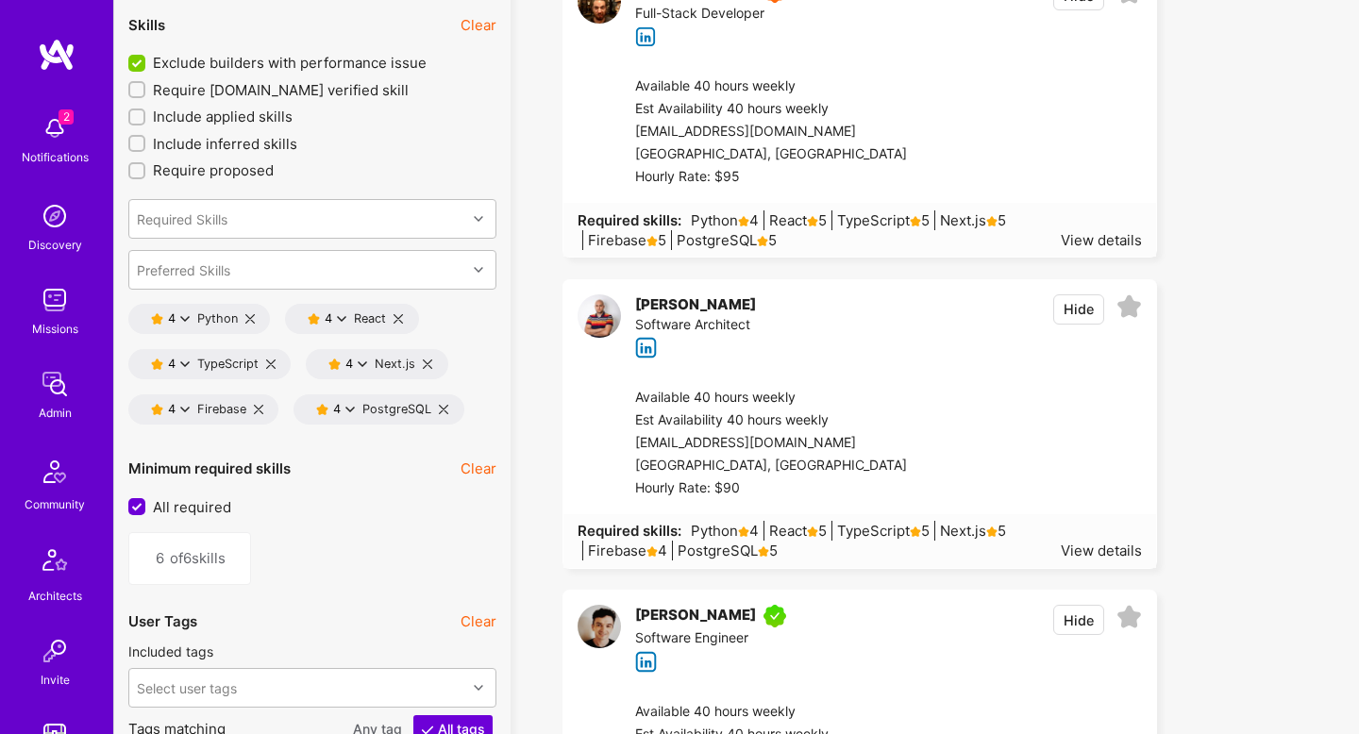
click at [441, 409] on icon at bounding box center [443, 409] width 9 height 9
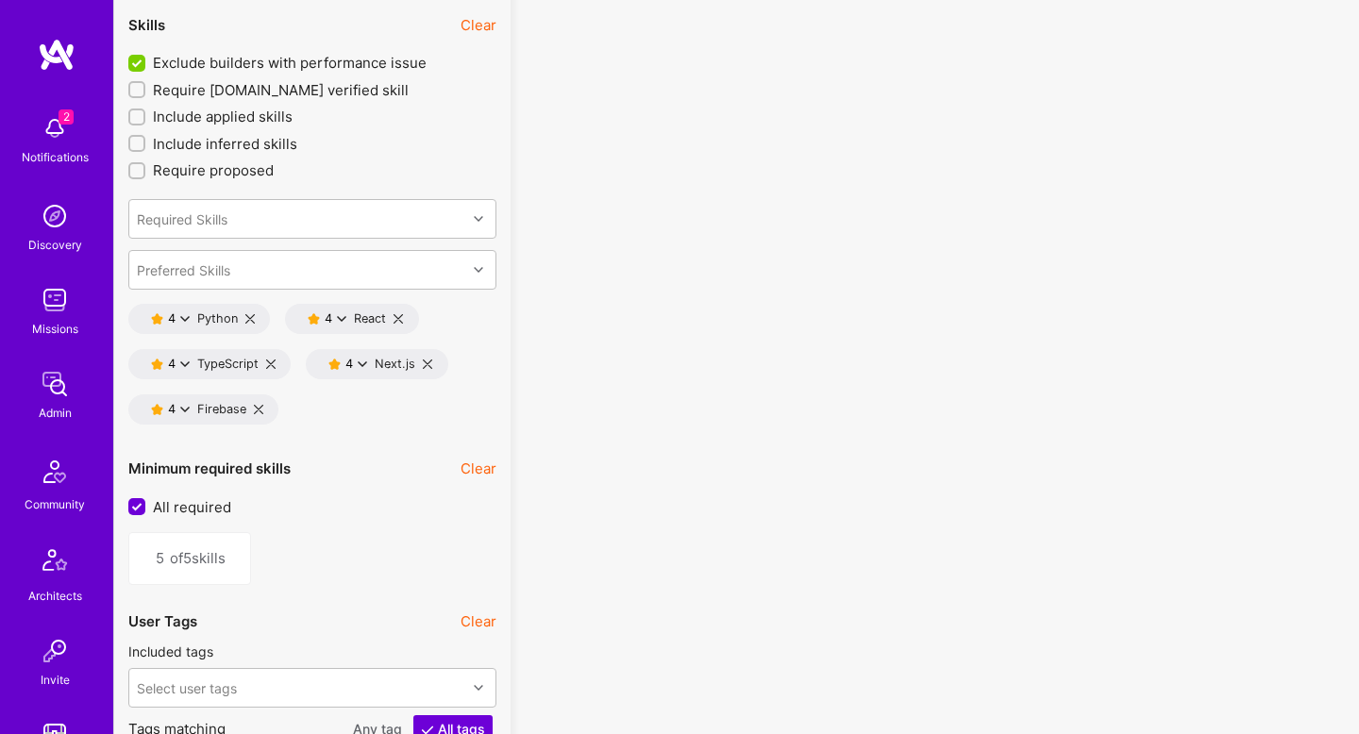
click at [256, 406] on icon at bounding box center [258, 409] width 9 height 9
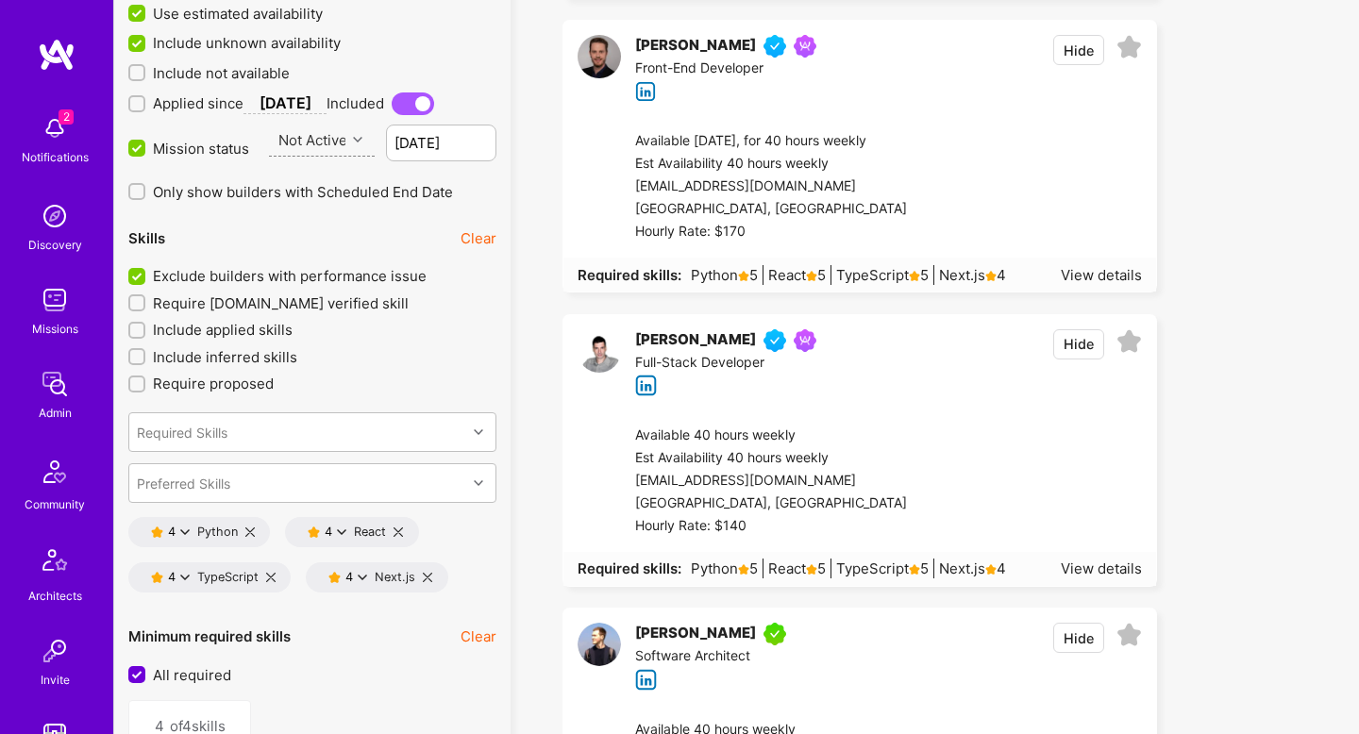
scroll to position [2556, 0]
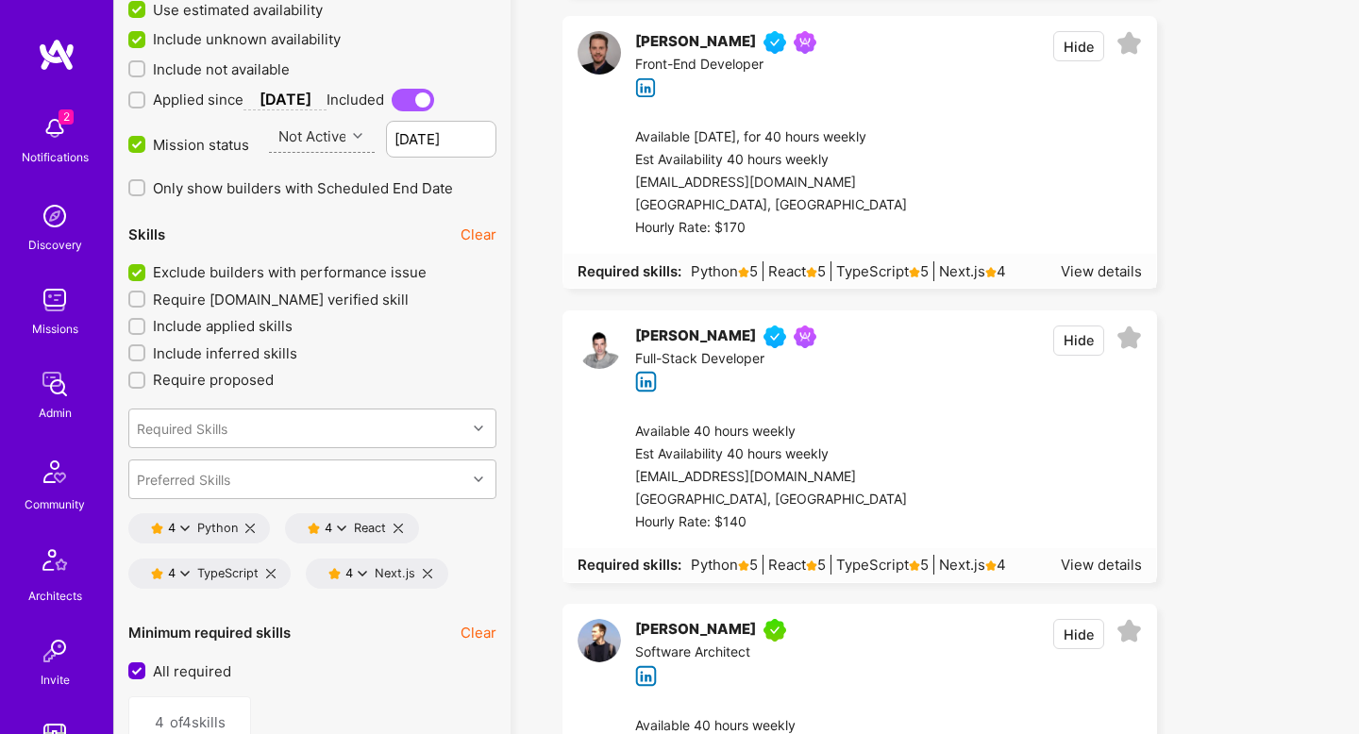
click at [430, 569] on icon at bounding box center [427, 573] width 9 height 9
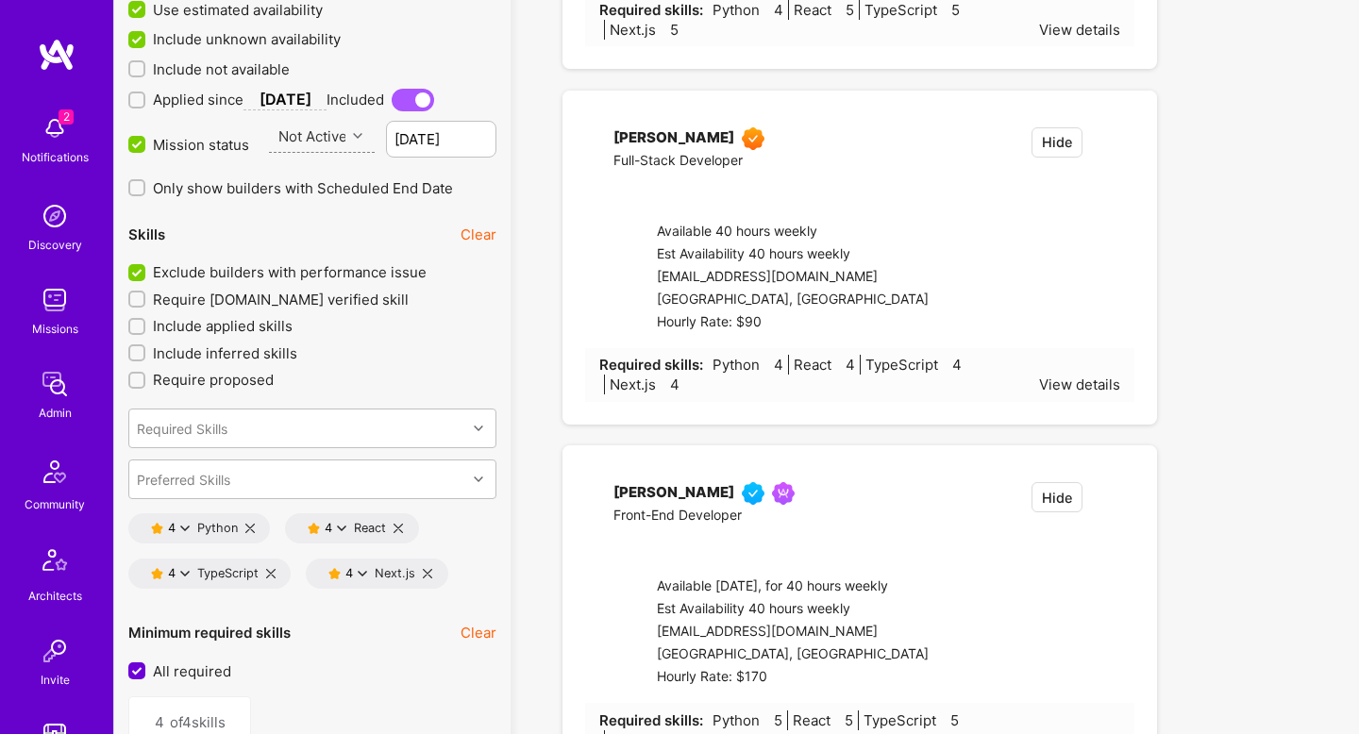
type input "3"
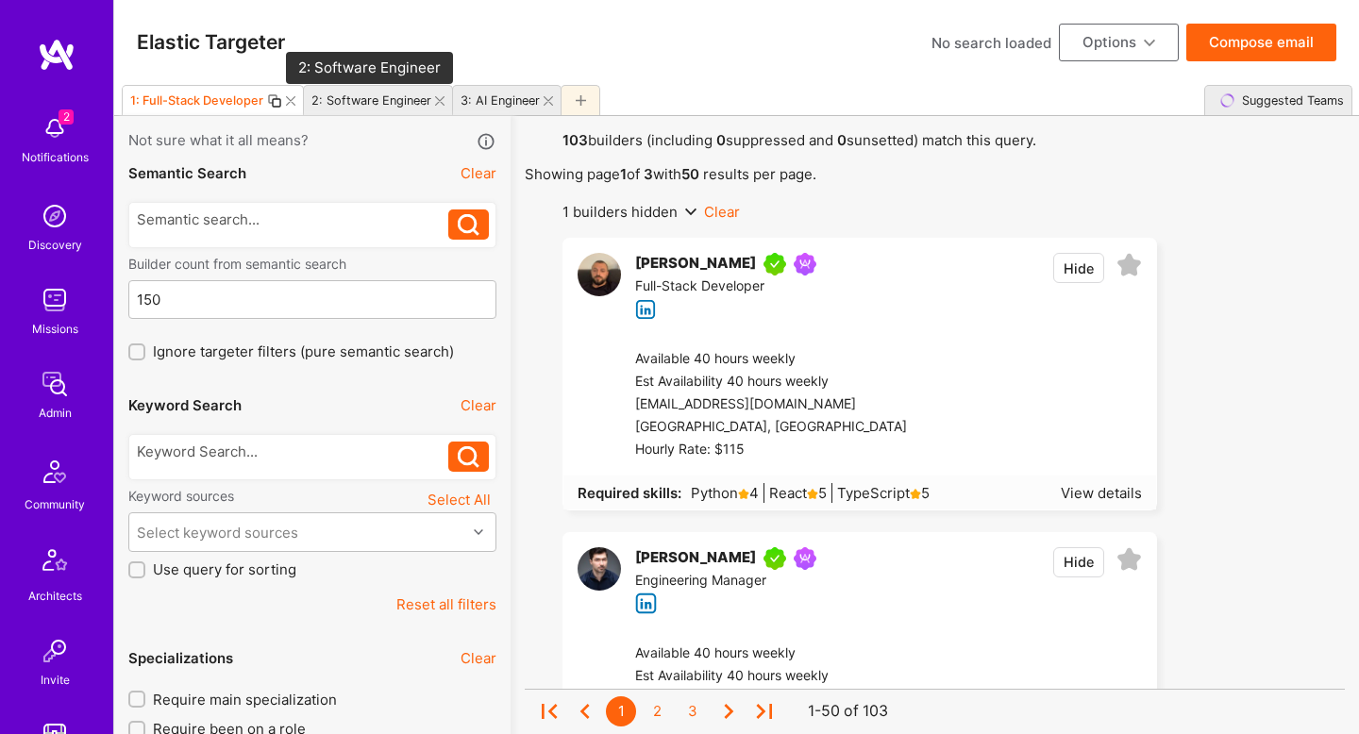
click at [372, 102] on div "2: Software Engineer" at bounding box center [371, 100] width 120 height 14
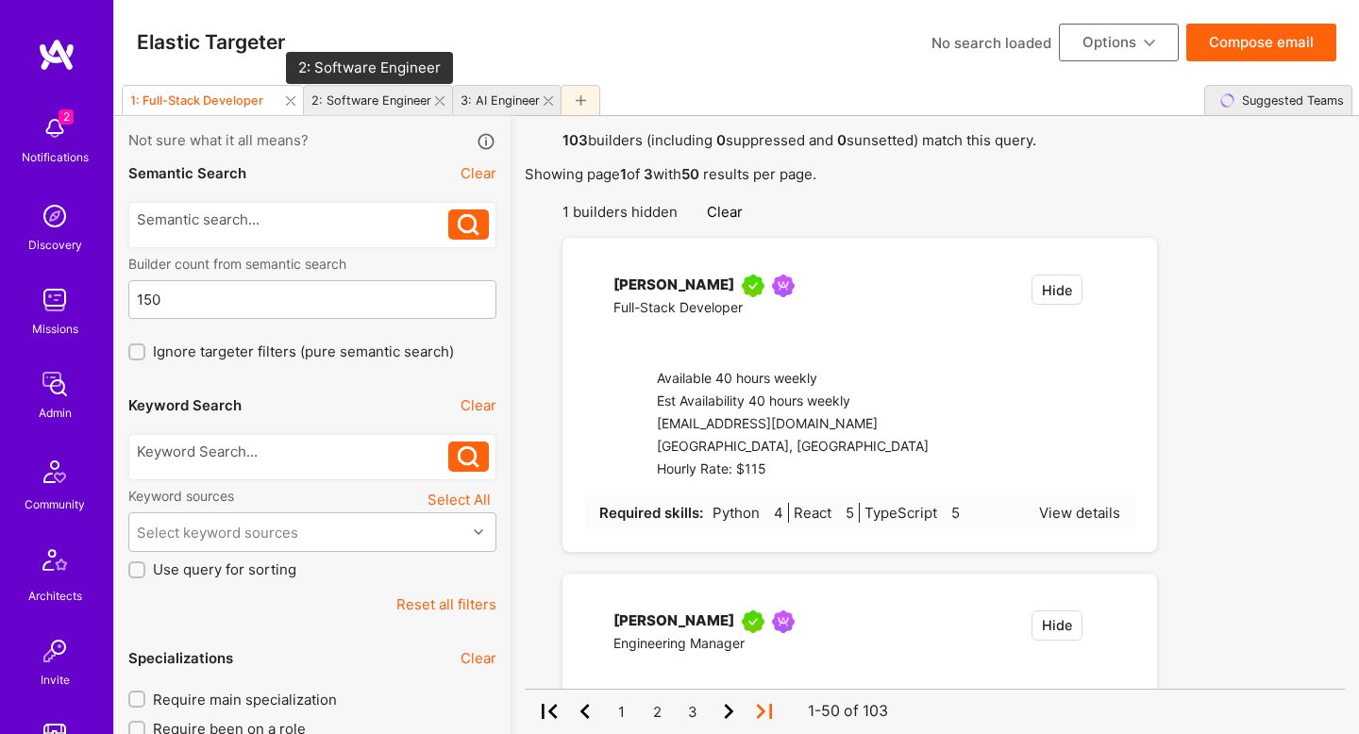
type input "[DATE]"
checkbox input "false"
type input "1"
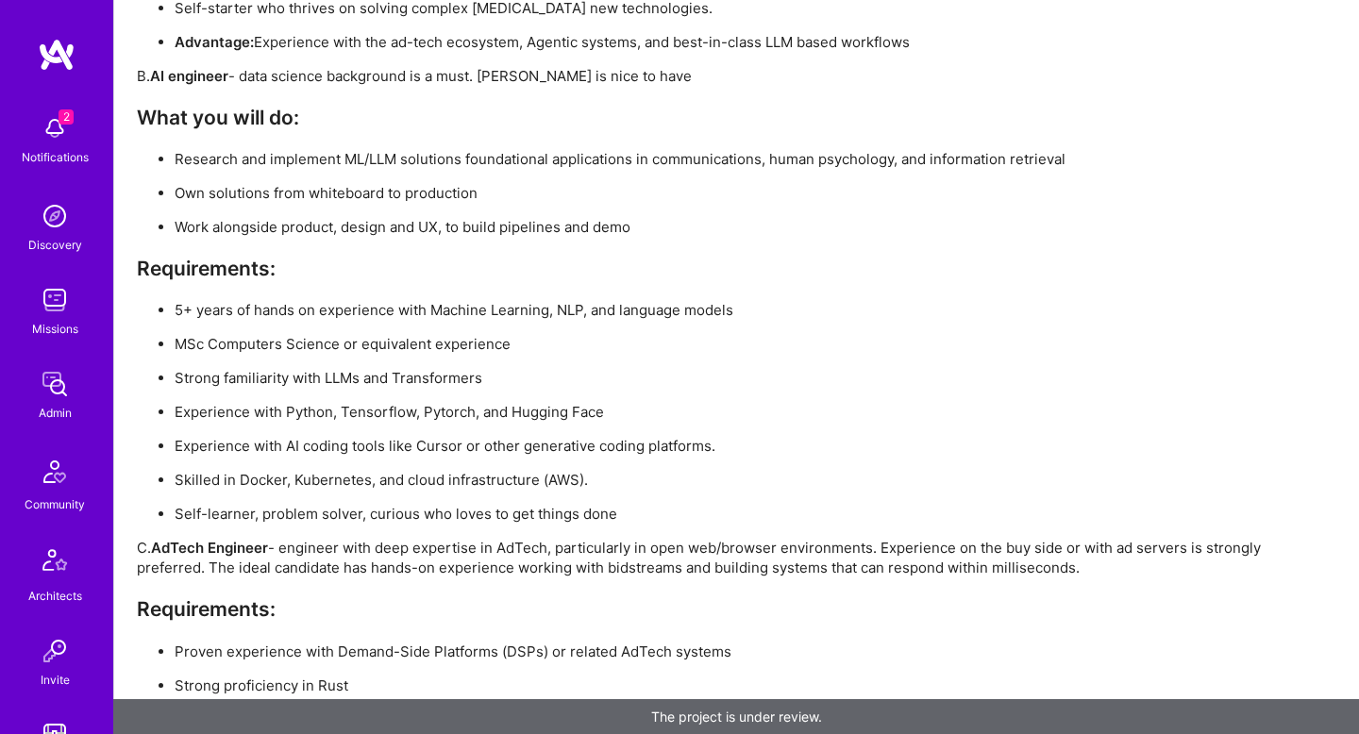
scroll to position [4131, 0]
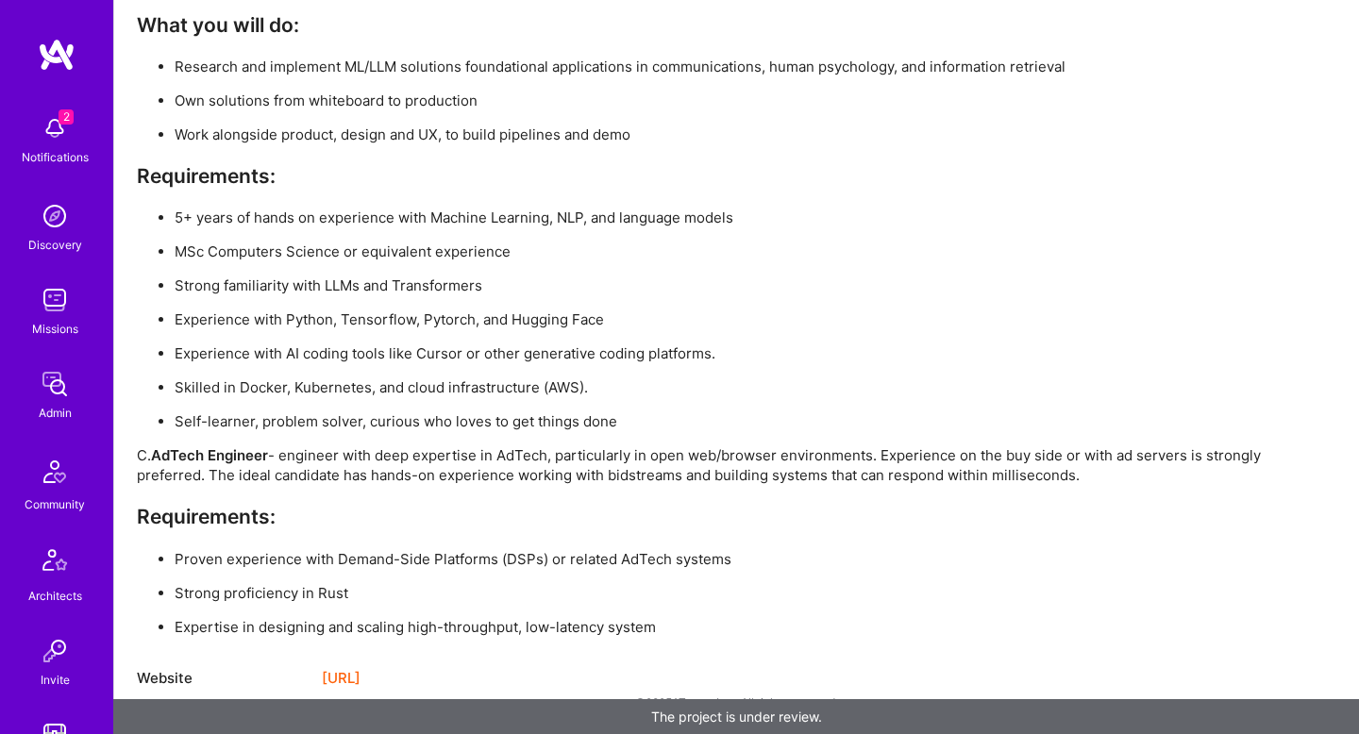
click at [782, 302] on ul "5+ years of hands on experience with Machine Learning, NLP, and language models…" at bounding box center [703, 320] width 1132 height 224
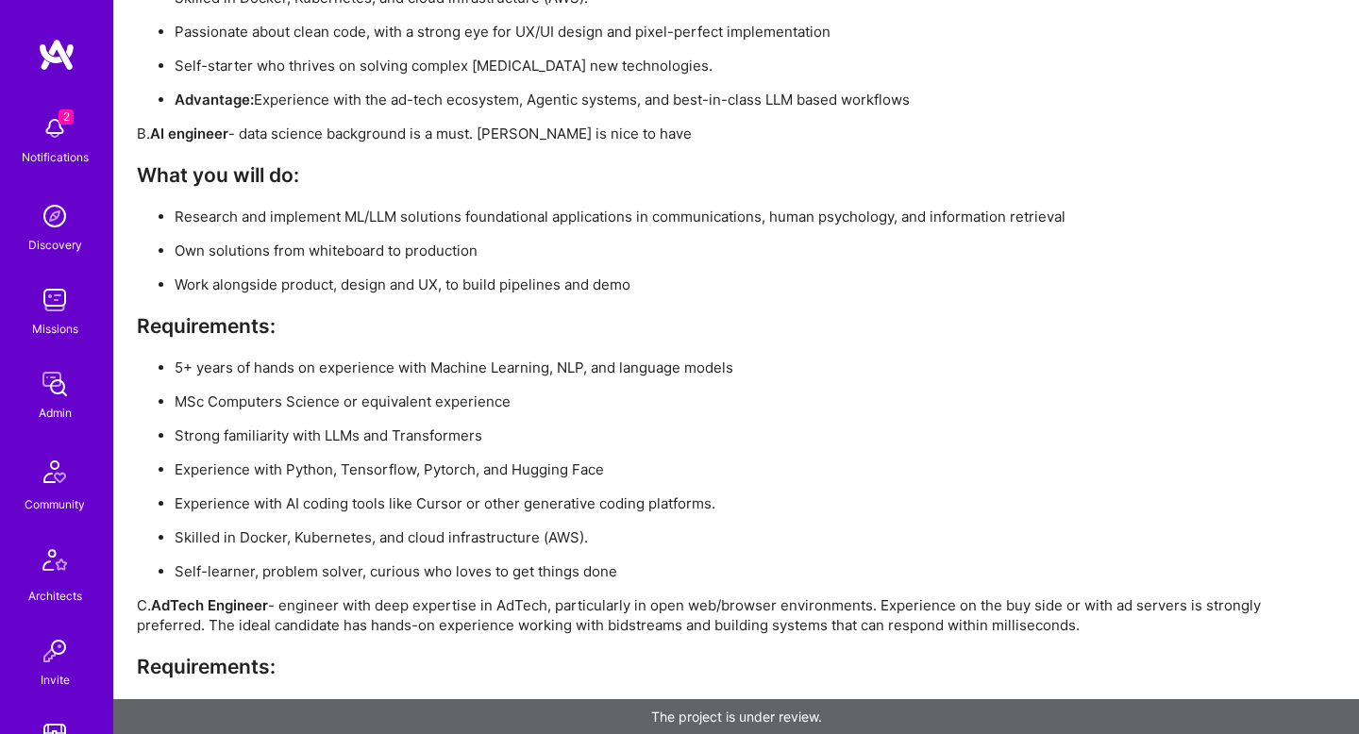
scroll to position [4029, 0]
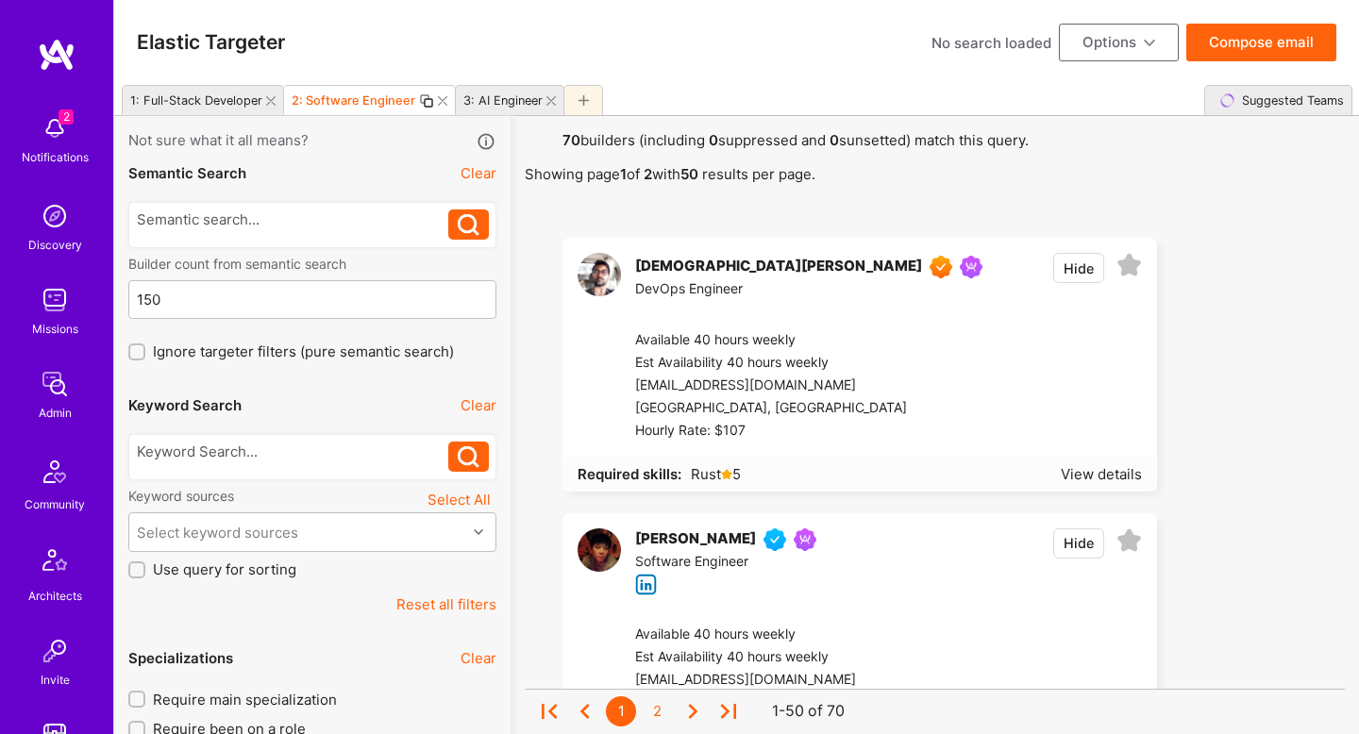
click at [419, 102] on icon at bounding box center [426, 100] width 15 height 15
click at [747, 104] on div at bounding box center [743, 100] width 36 height 15
click at [744, 101] on icon at bounding box center [748, 100] width 9 height 9
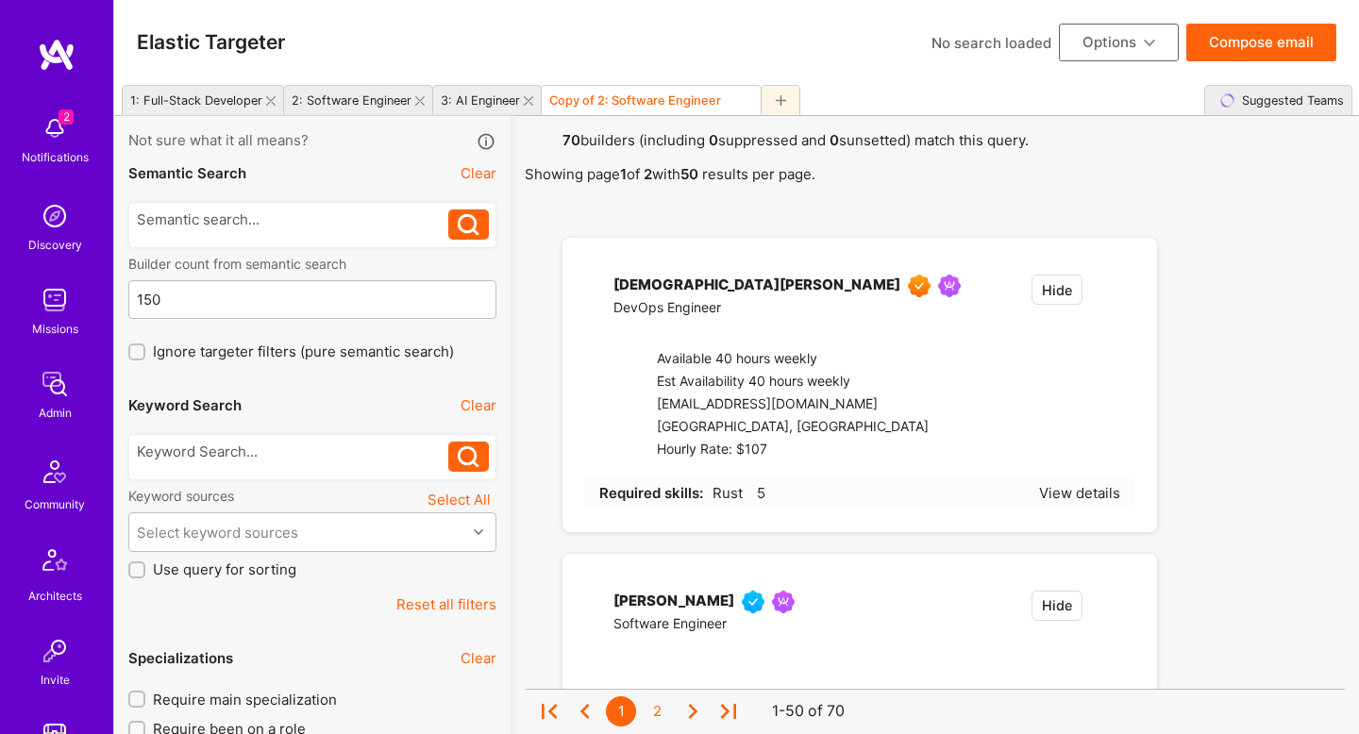
type input "[DATE]"
checkbox input "true"
type input "3"
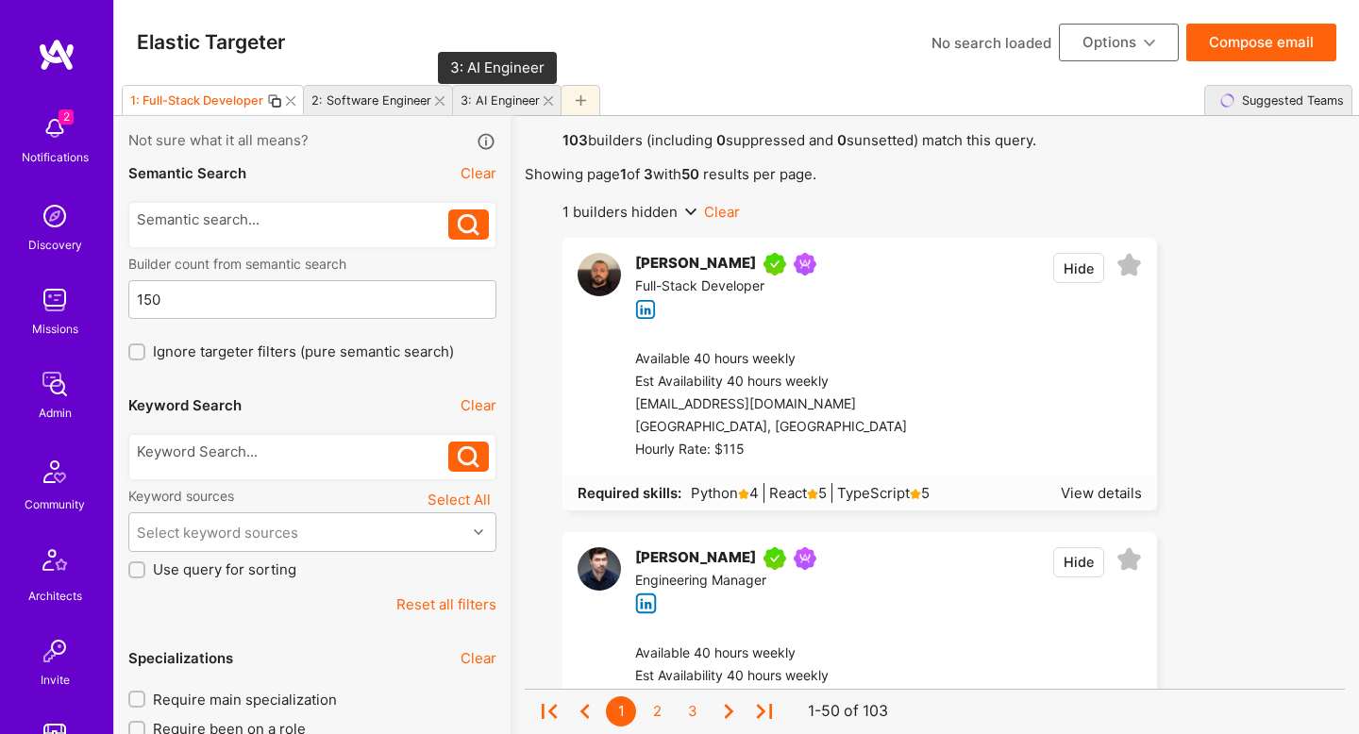
click at [499, 105] on div "3: AI Engineer" at bounding box center [500, 100] width 79 height 14
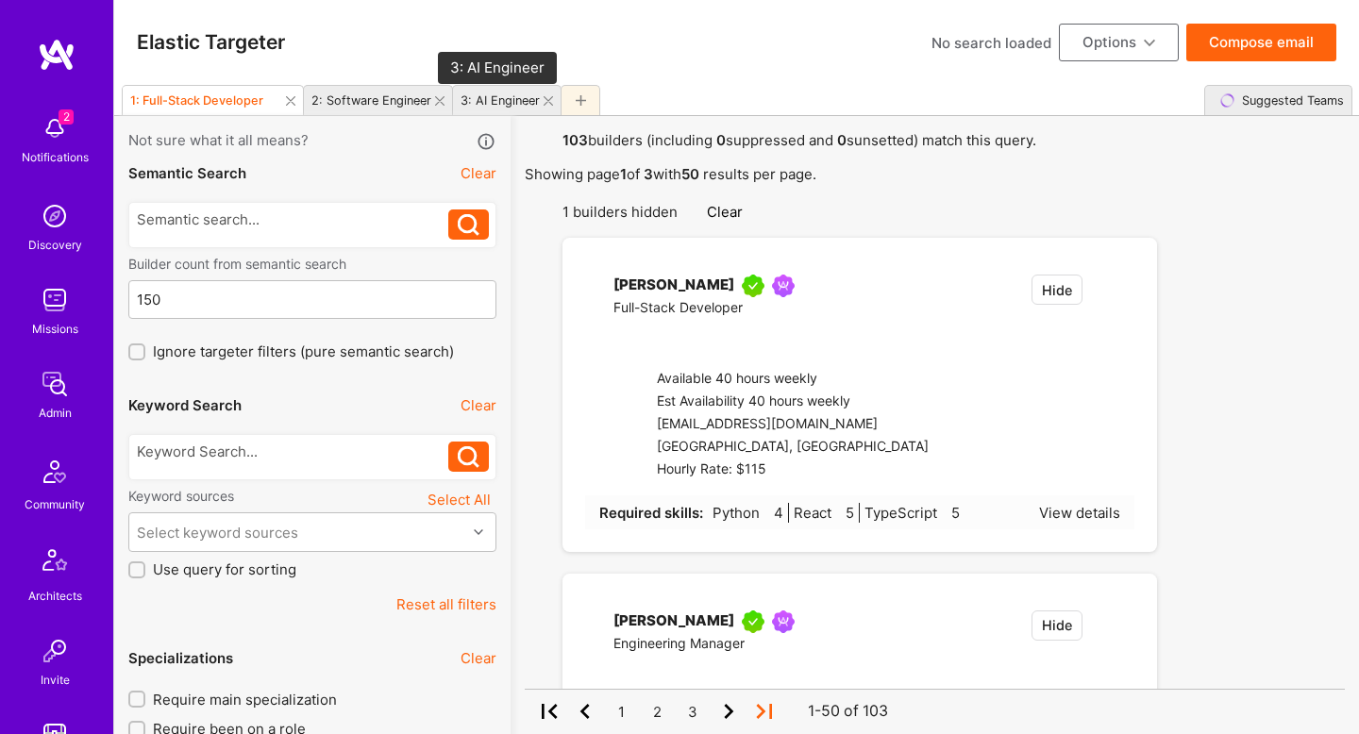
type input "[DATE]"
checkbox input "false"
type input "2"
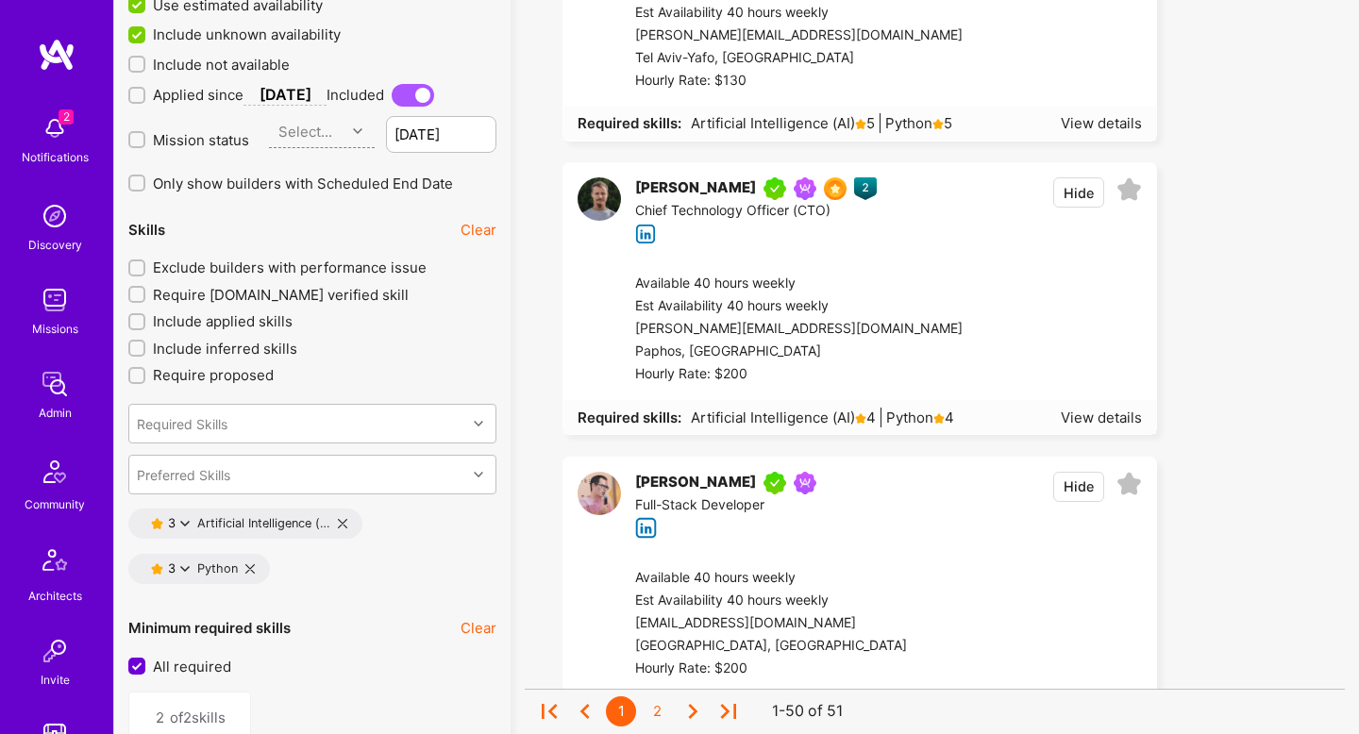
scroll to position [2370, 0]
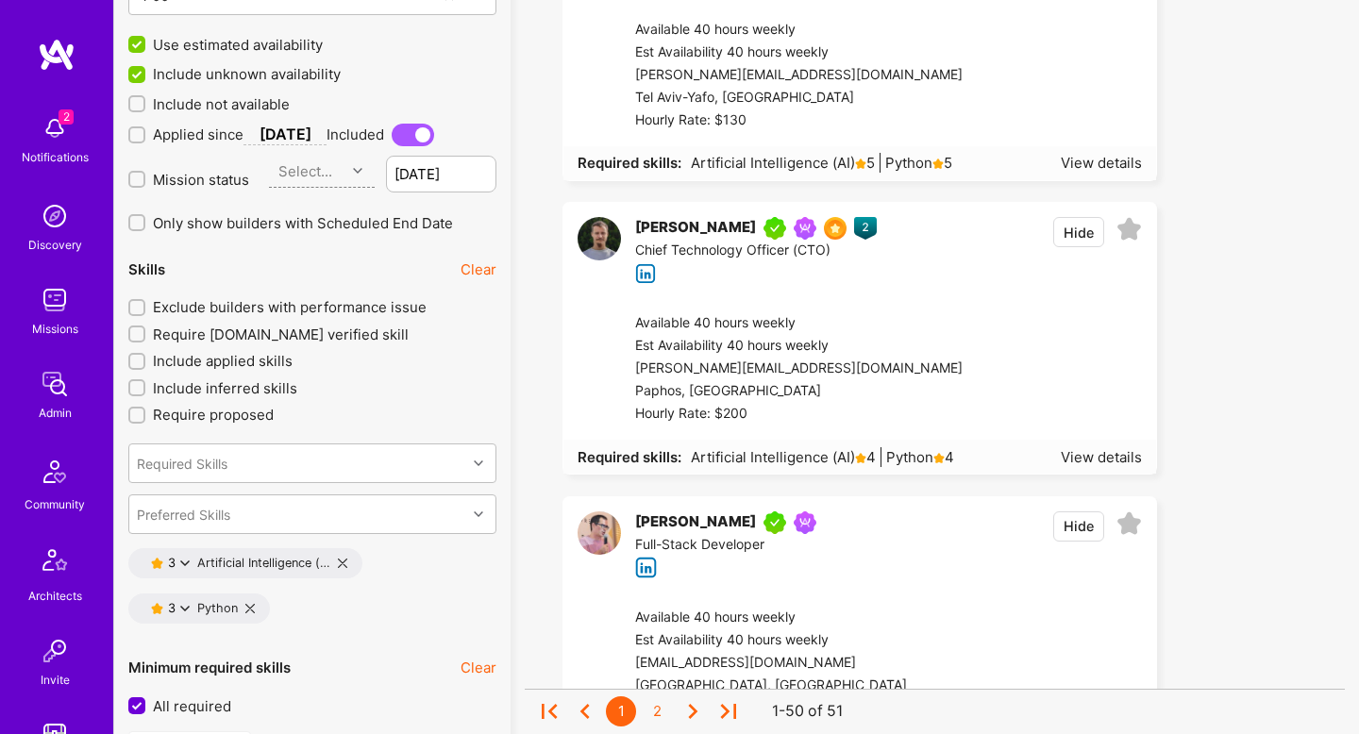
click at [301, 298] on span "Exclude builders with performance issue" at bounding box center [290, 307] width 274 height 20
click at [145, 302] on input "Exclude builders with performance issue" at bounding box center [138, 308] width 13 height 13
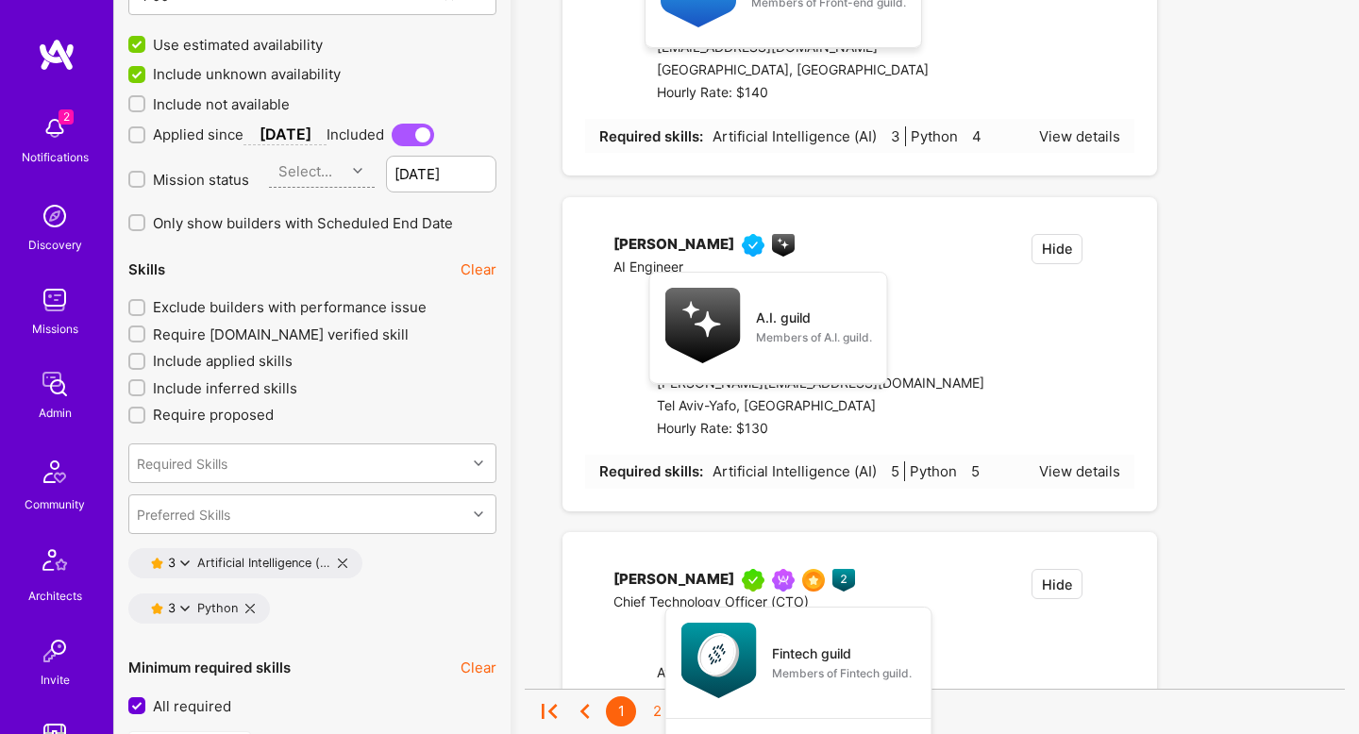
checkbox input "true"
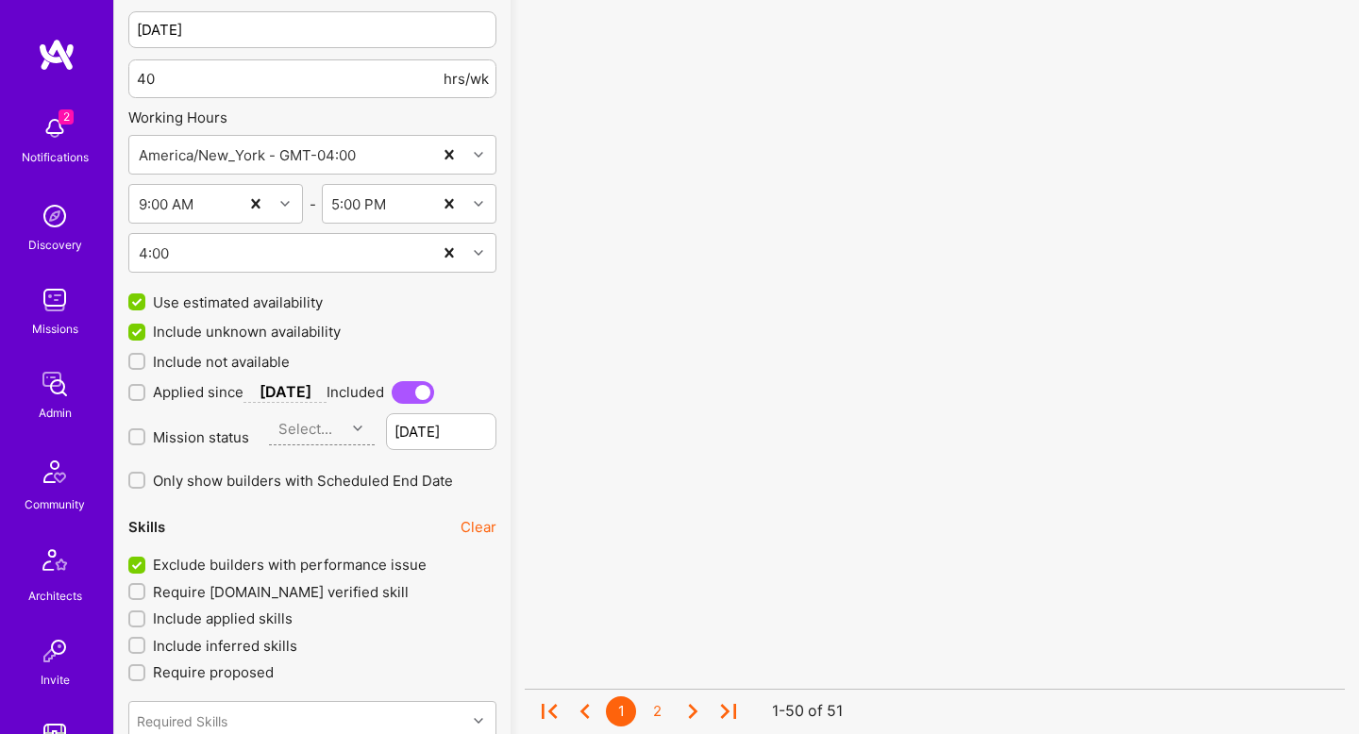
scroll to position [2113, 0]
click at [236, 428] on span "Mission status" at bounding box center [201, 437] width 96 height 20
click at [145, 430] on input "Mission status" at bounding box center [138, 436] width 13 height 13
checkbox input "true"
type input "[DATE]"
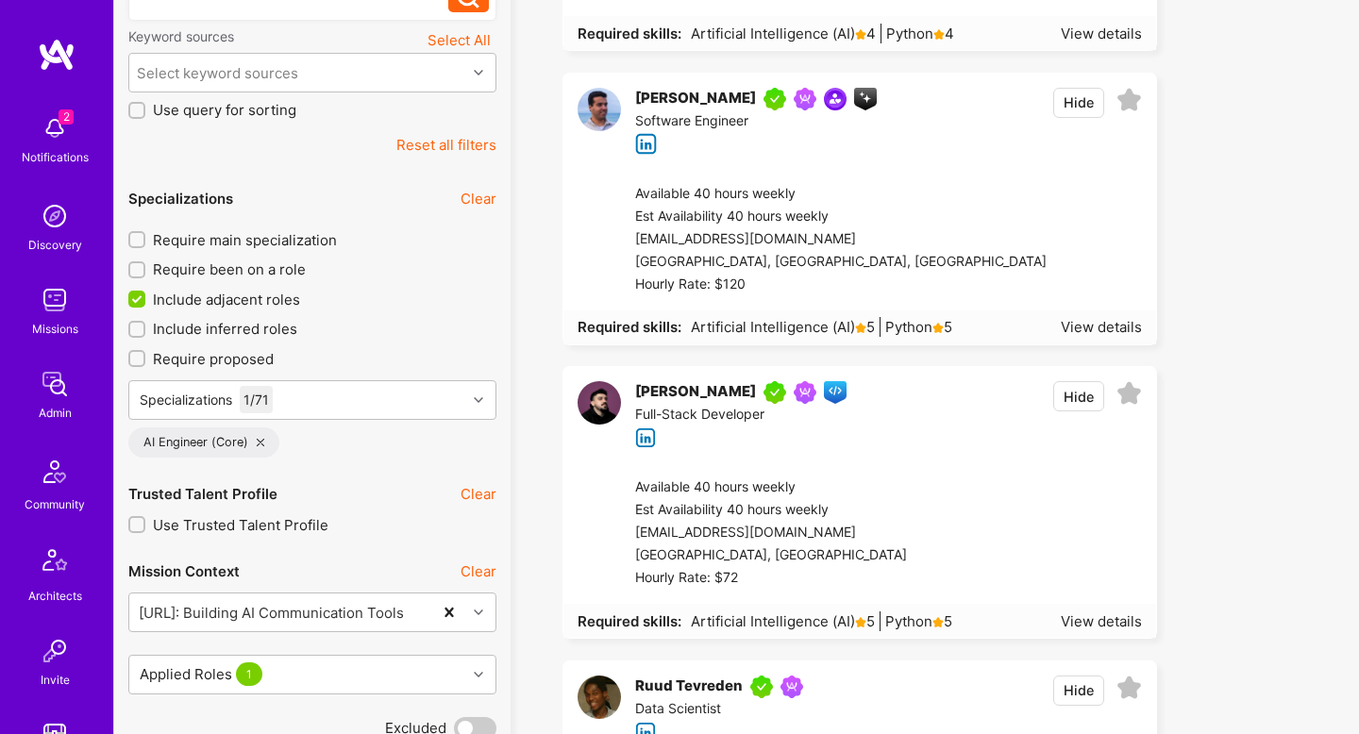
scroll to position [464, 0]
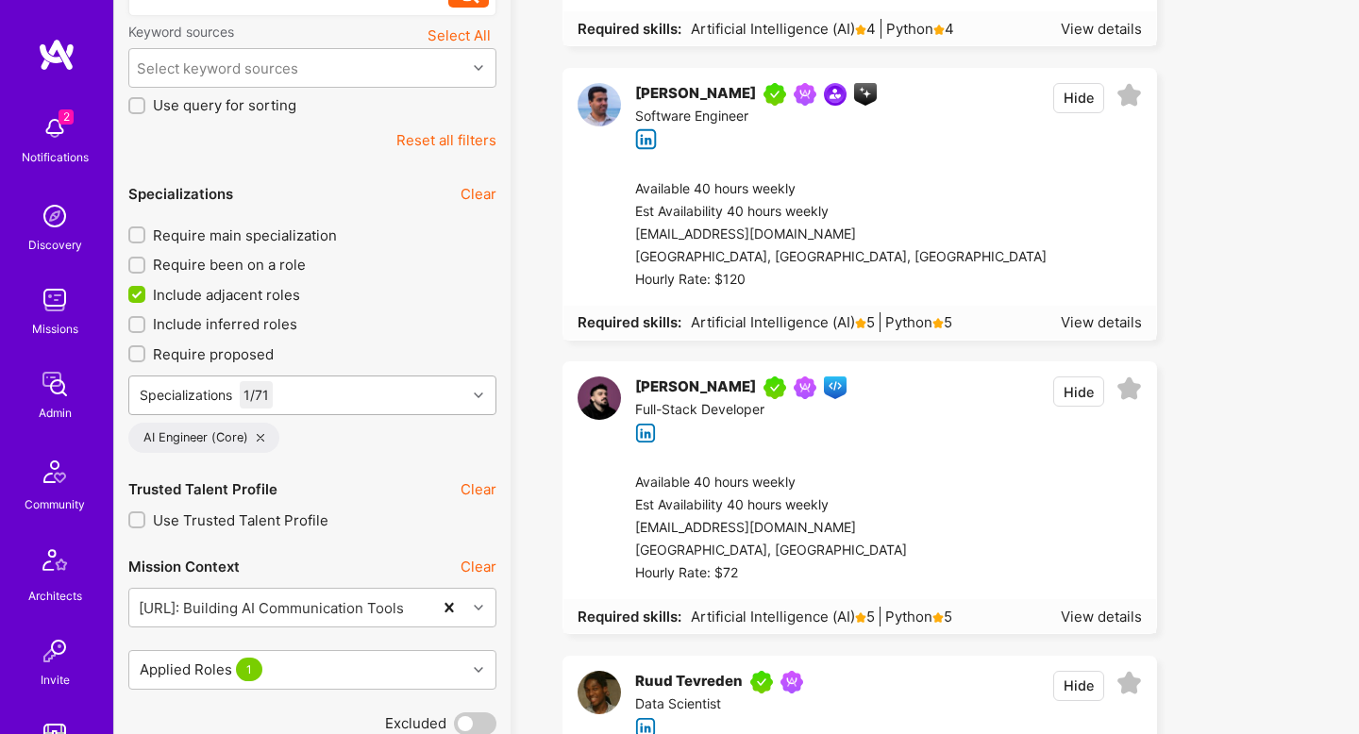
click at [366, 398] on div "Specializations 1 / 71" at bounding box center [297, 396] width 337 height 38
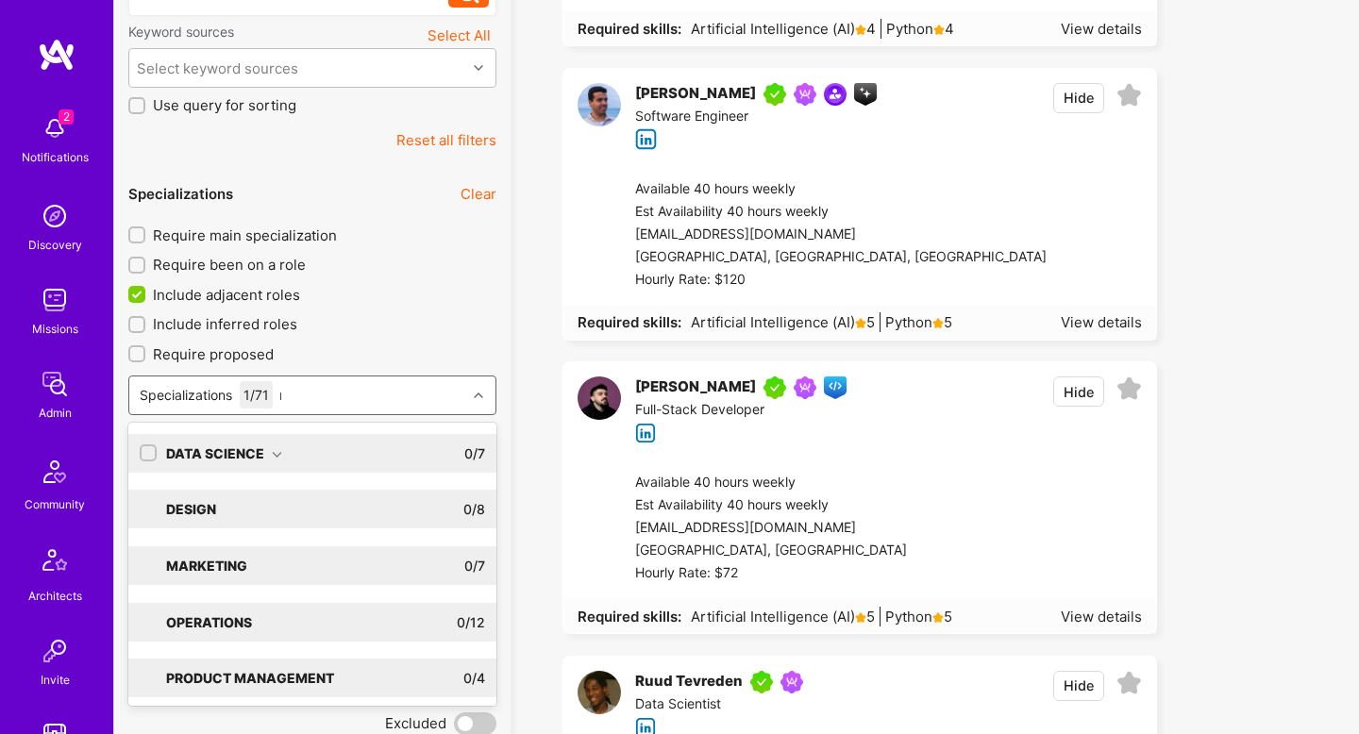
type input "ml"
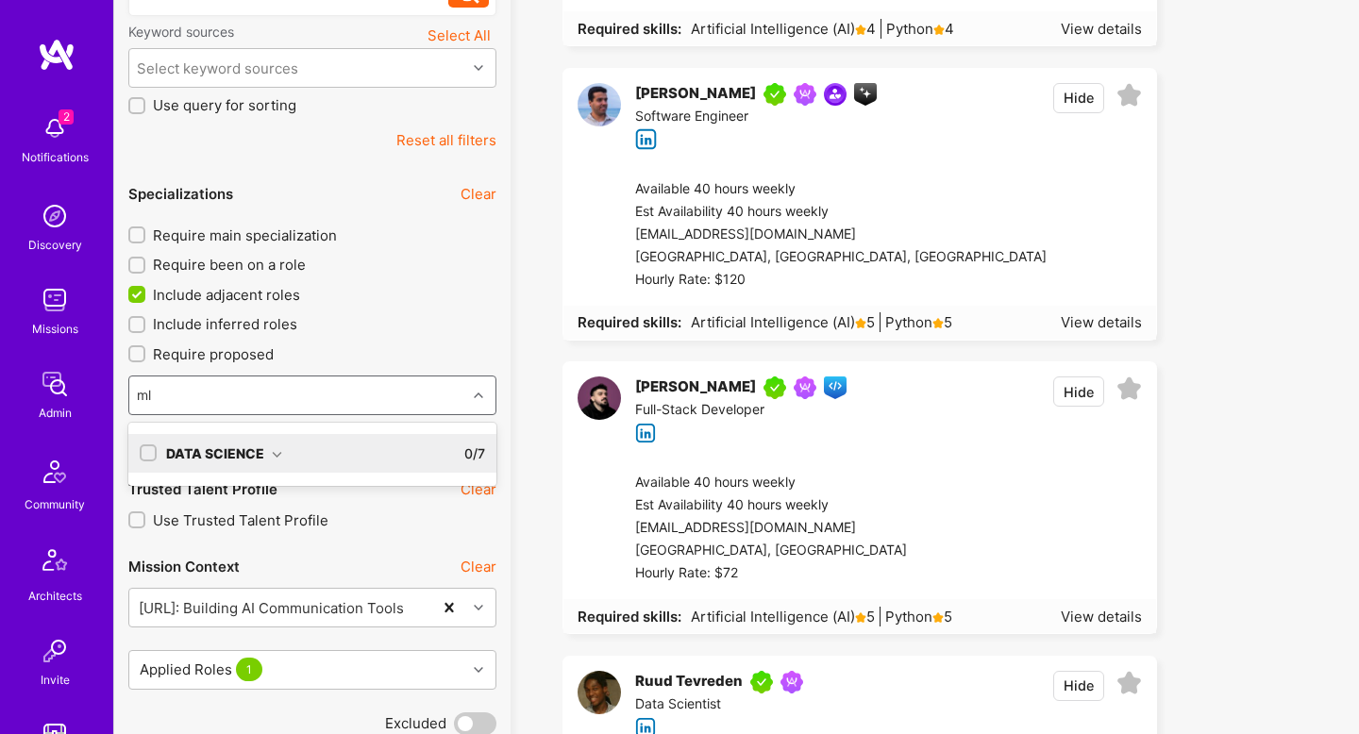
click at [286, 442] on div "Data Science 0 / 7" at bounding box center [321, 453] width 328 height 39
click at [242, 498] on div "ML Engineer" at bounding box center [312, 492] width 345 height 20
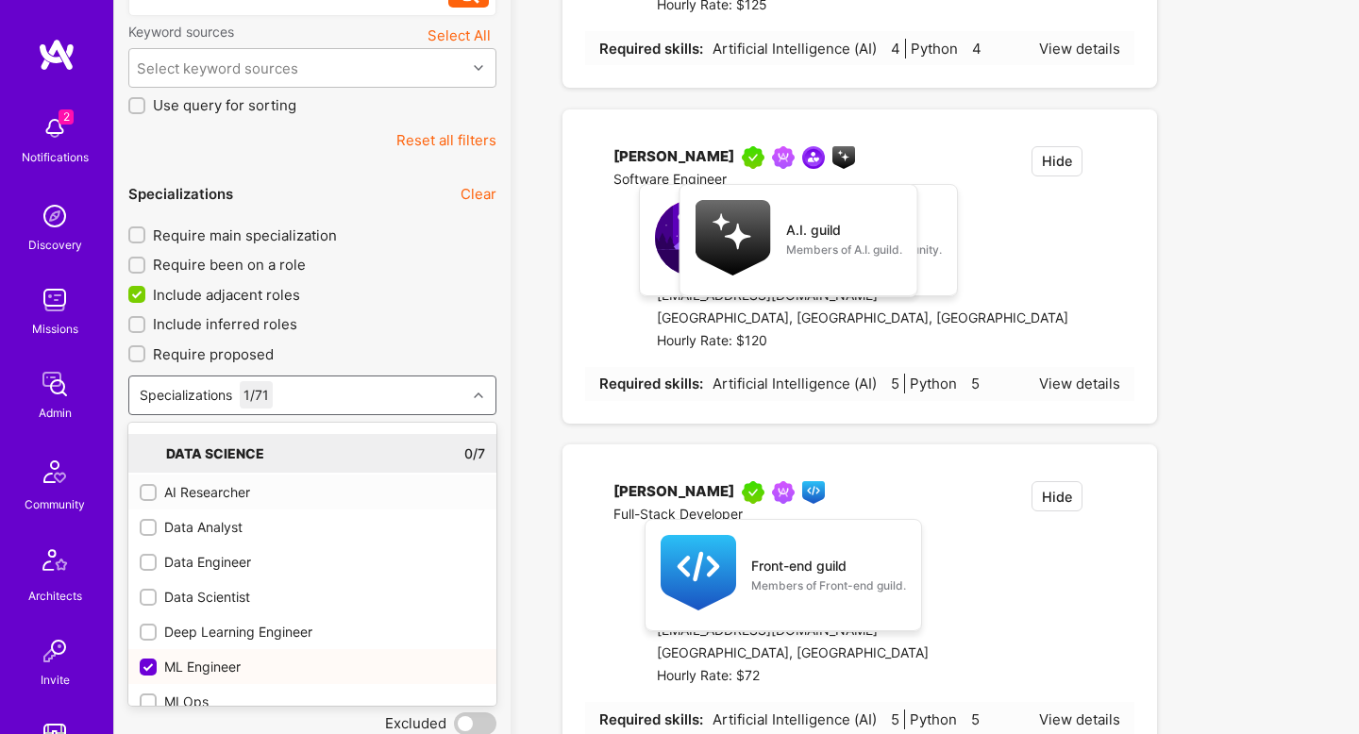
checkbox input "true"
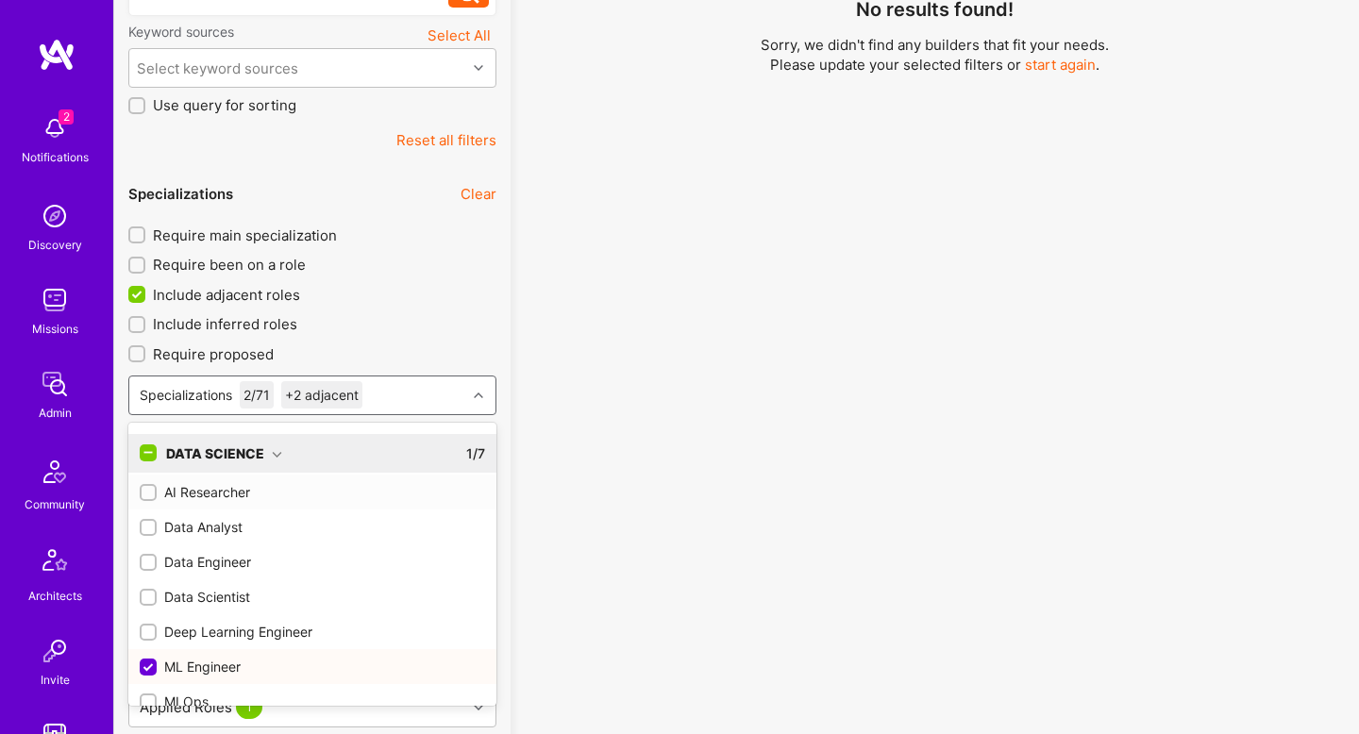
click at [247, 493] on div "AI Researcher" at bounding box center [312, 492] width 345 height 20
checkbox input "true"
click at [239, 638] on div "Deep Learning Engineer" at bounding box center [312, 632] width 345 height 20
checkbox input "true"
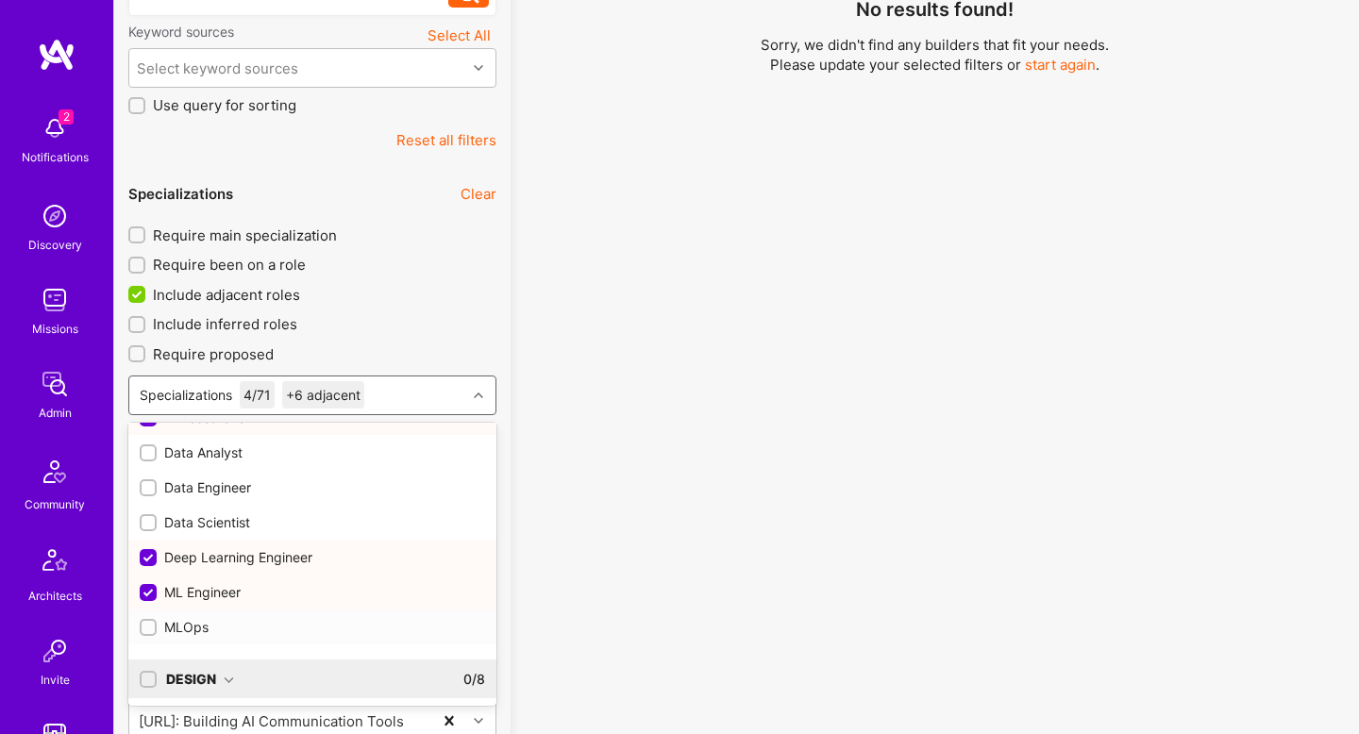
scroll to position [71, 0]
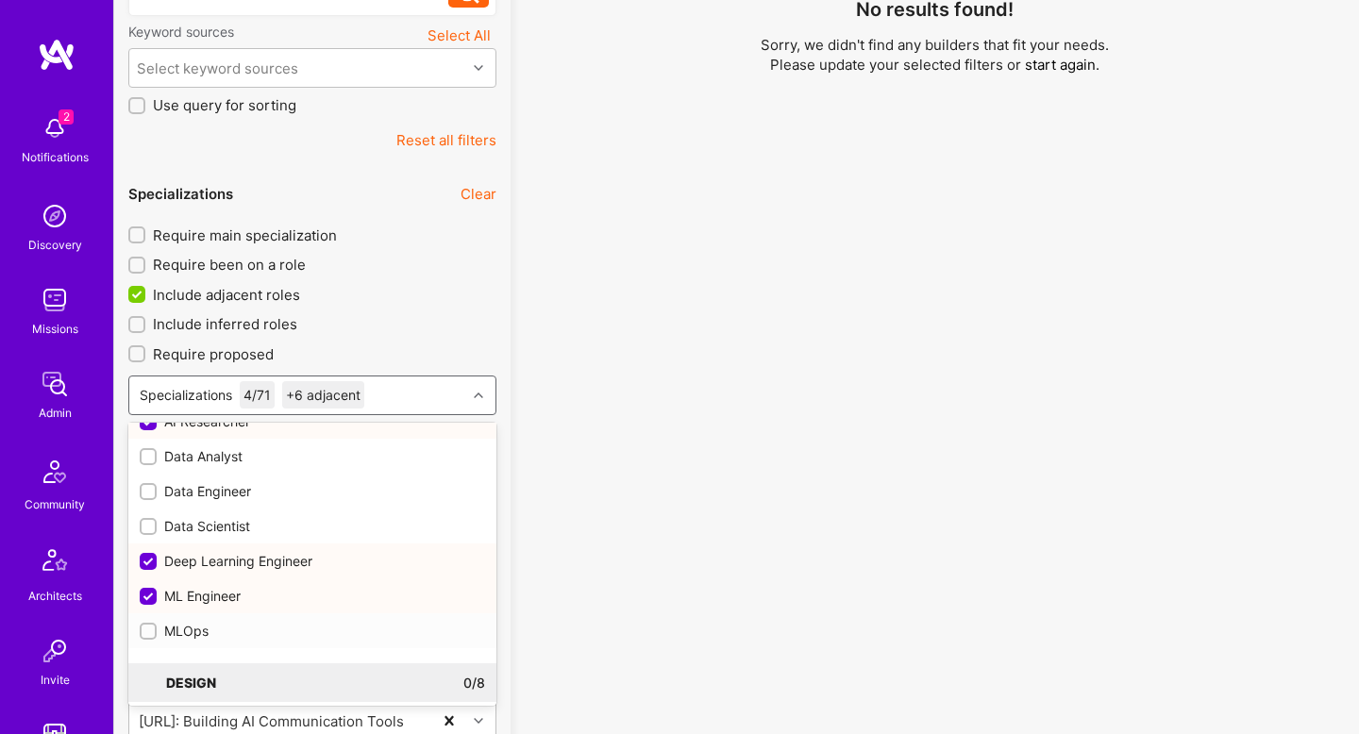
click at [239, 634] on div "MLOps" at bounding box center [312, 631] width 345 height 20
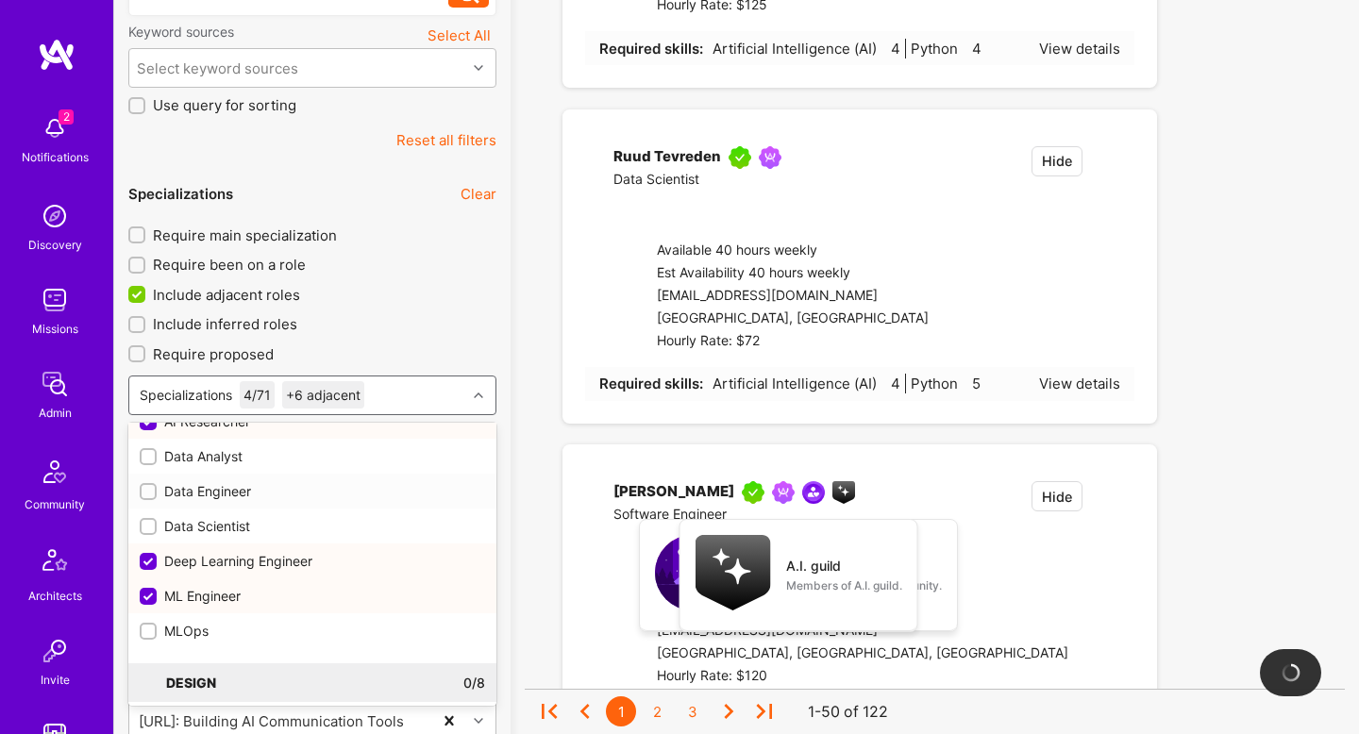
scroll to position [72, 0]
checkbox input "true"
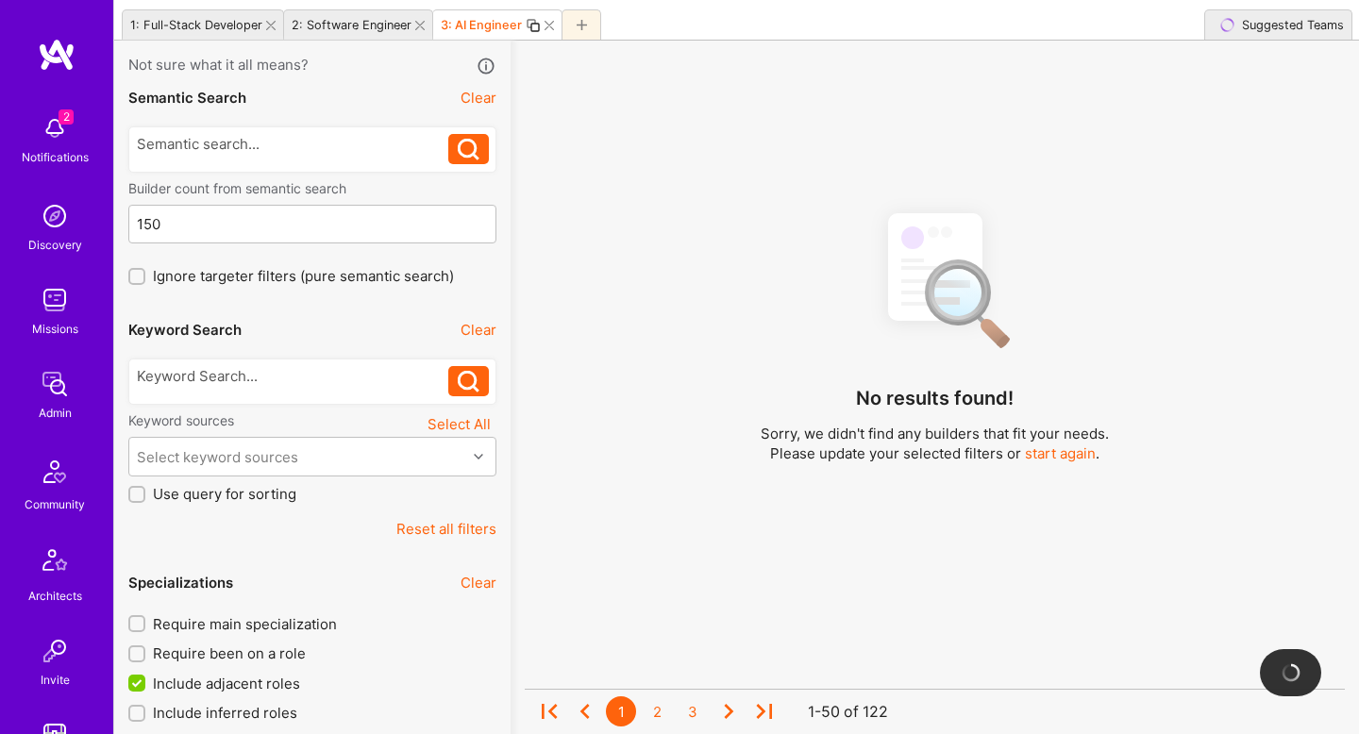
scroll to position [0, 0]
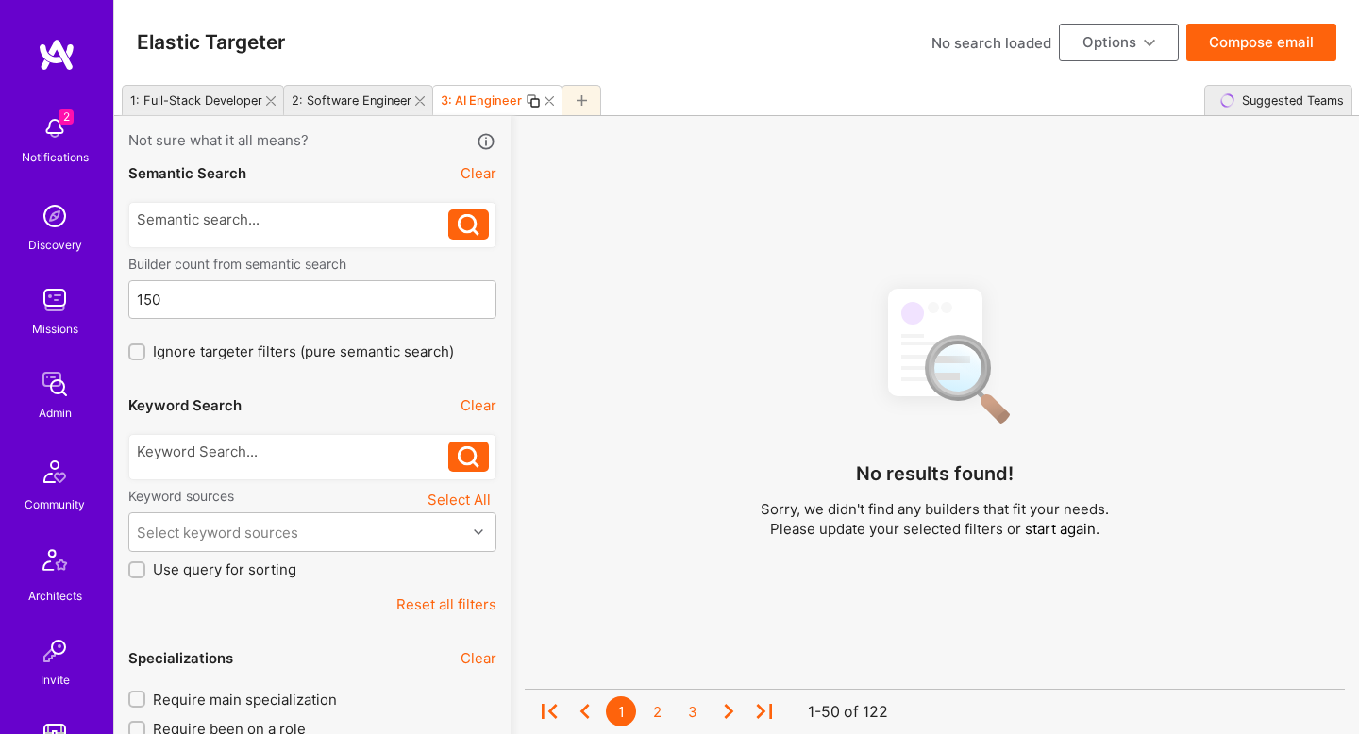
click at [1196, 59] on button "Compose email" at bounding box center [1261, 43] width 150 height 38
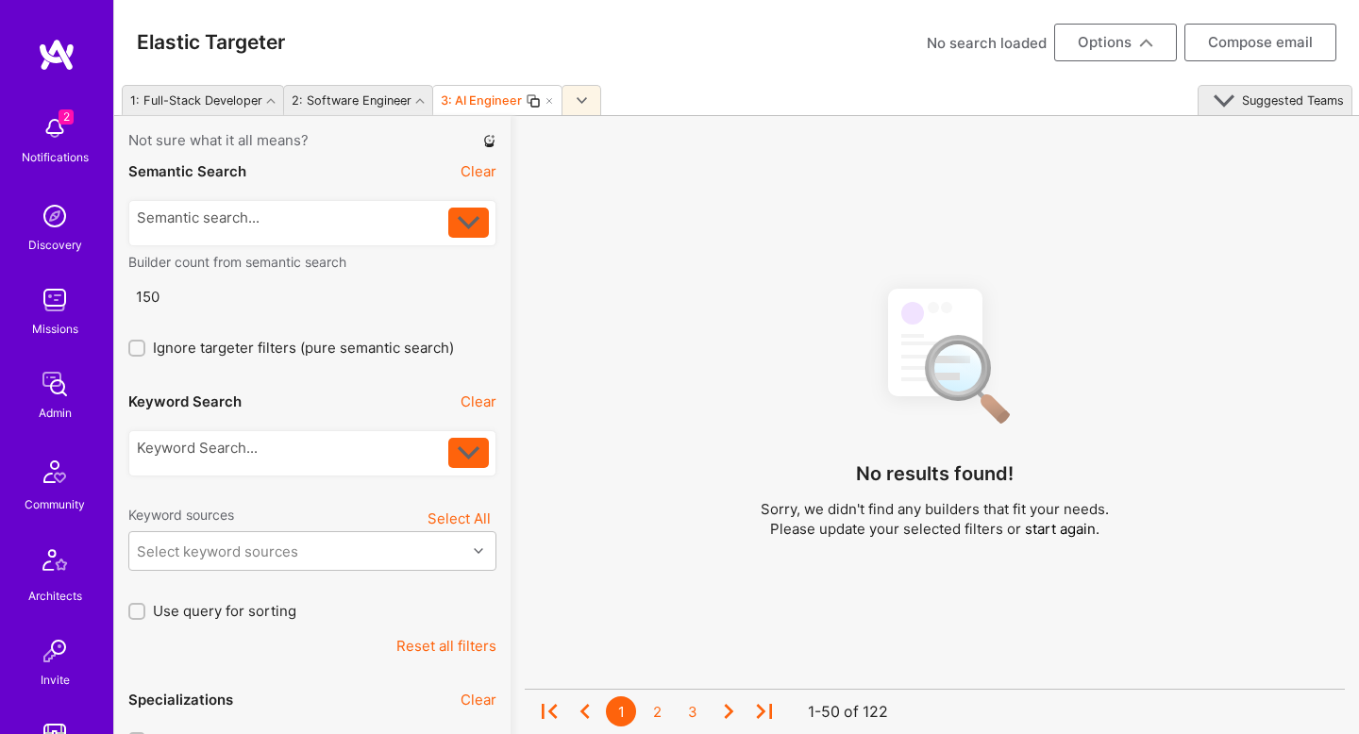
select select "rich-reachout"
select select "header-three"
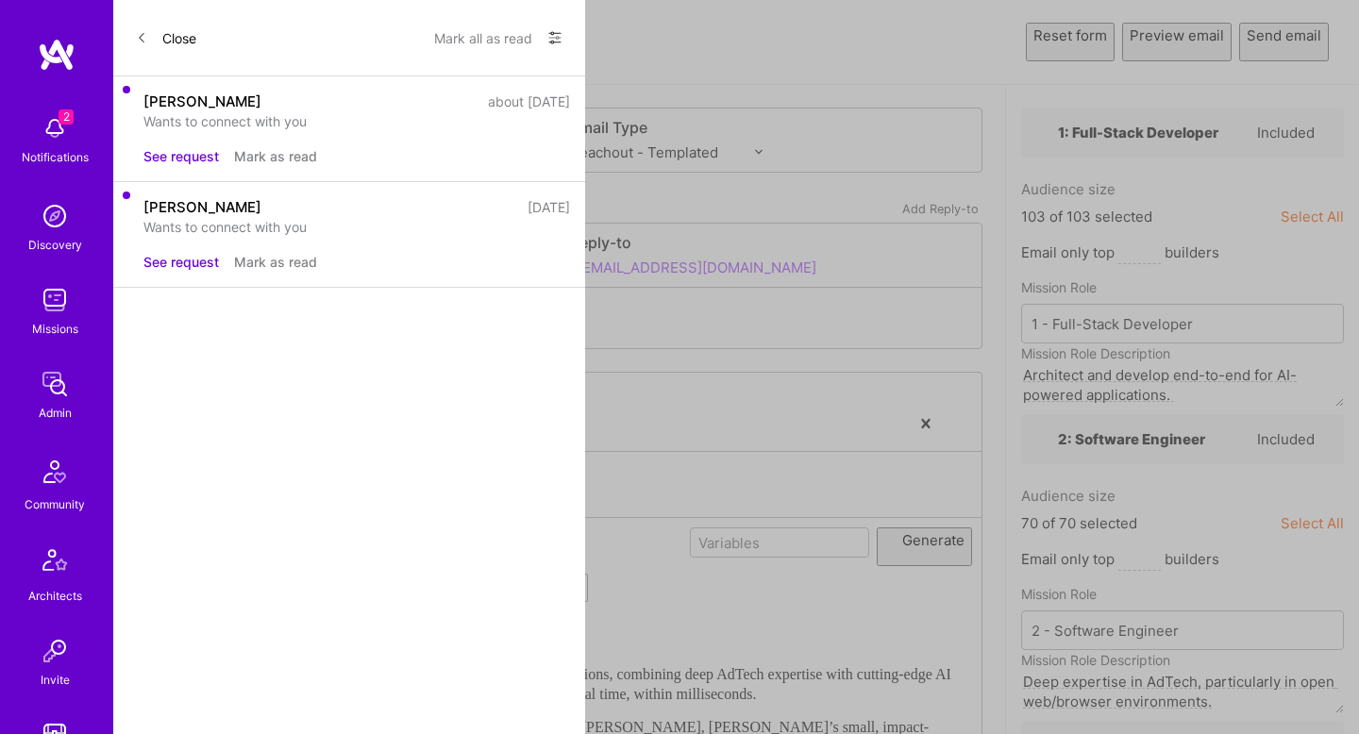
click at [615, 442] on div "[URL]: Building AI Communication Tools" at bounding box center [559, 424] width 825 height 36
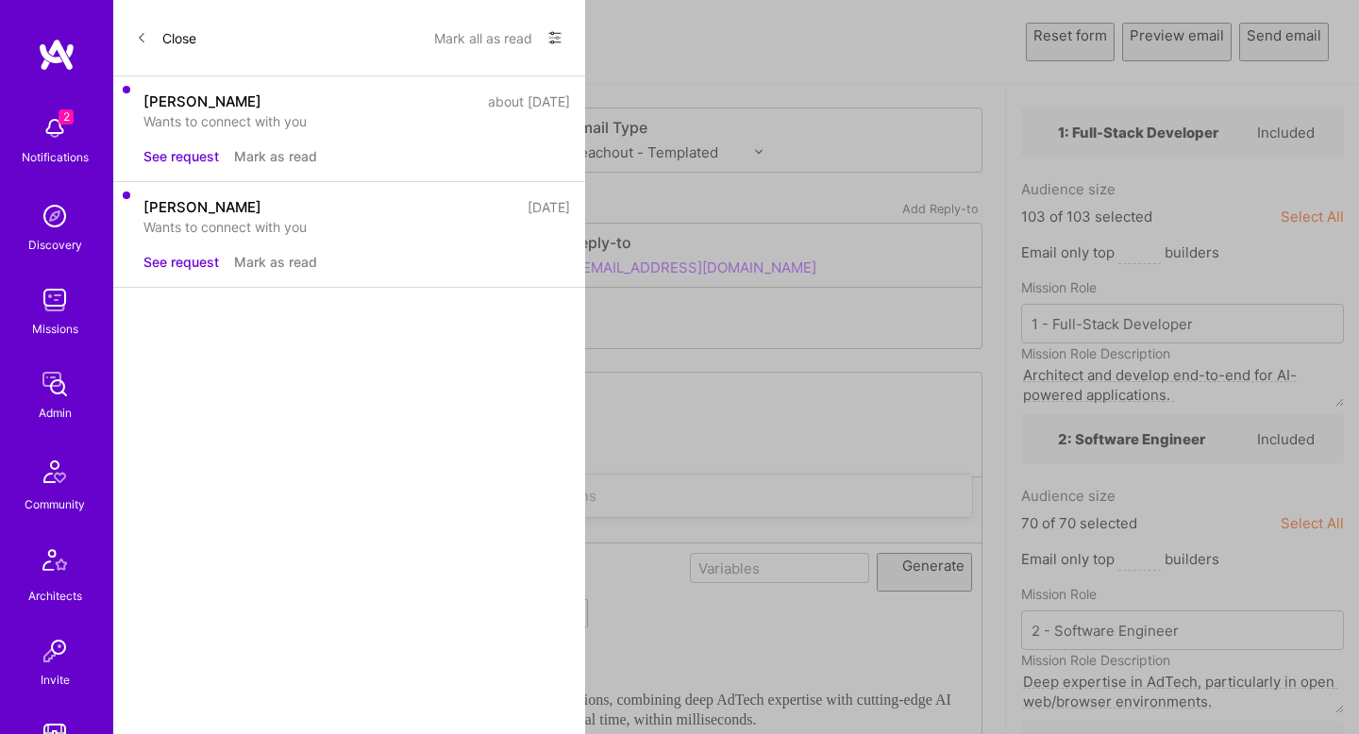
click at [548, 644] on div "Introducing: Teza.AI 🔥 📡" at bounding box center [560, 656] width 806 height 25
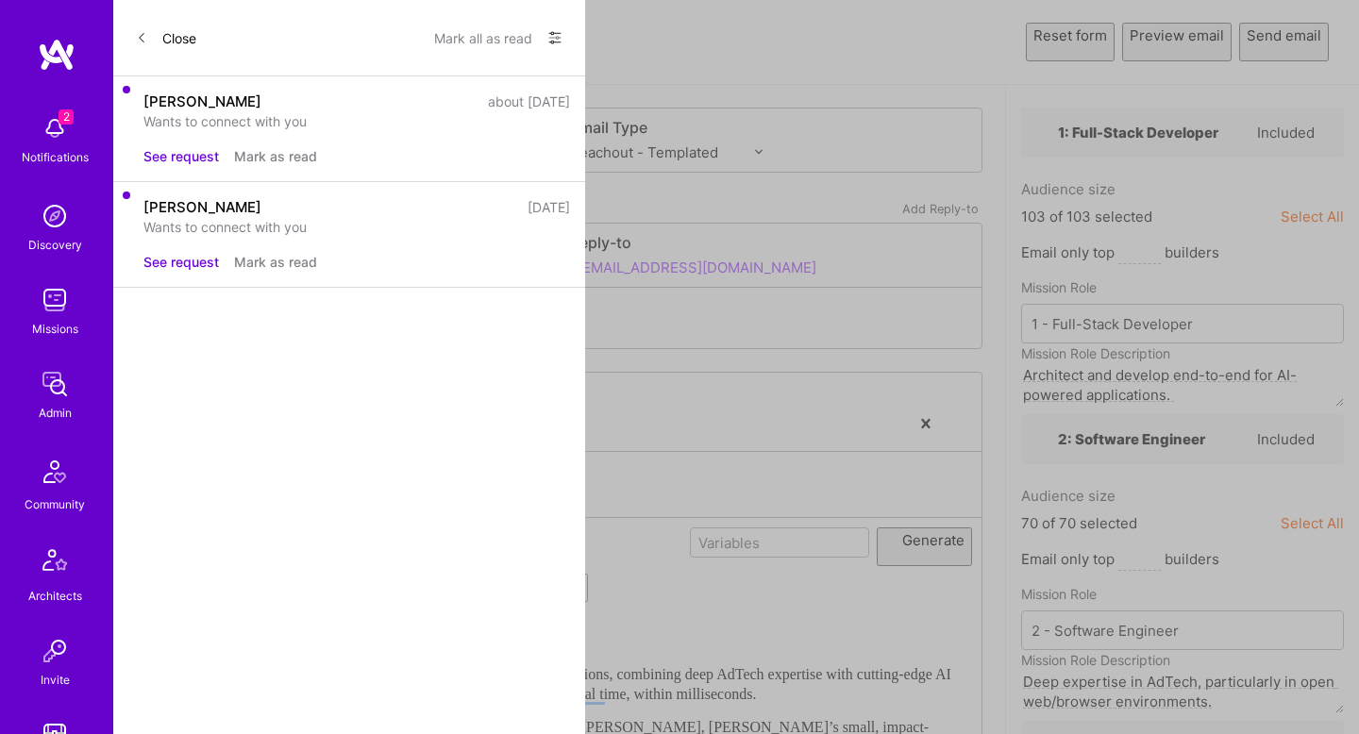
click at [1295, 43] on button "Send email" at bounding box center [1284, 42] width 90 height 39
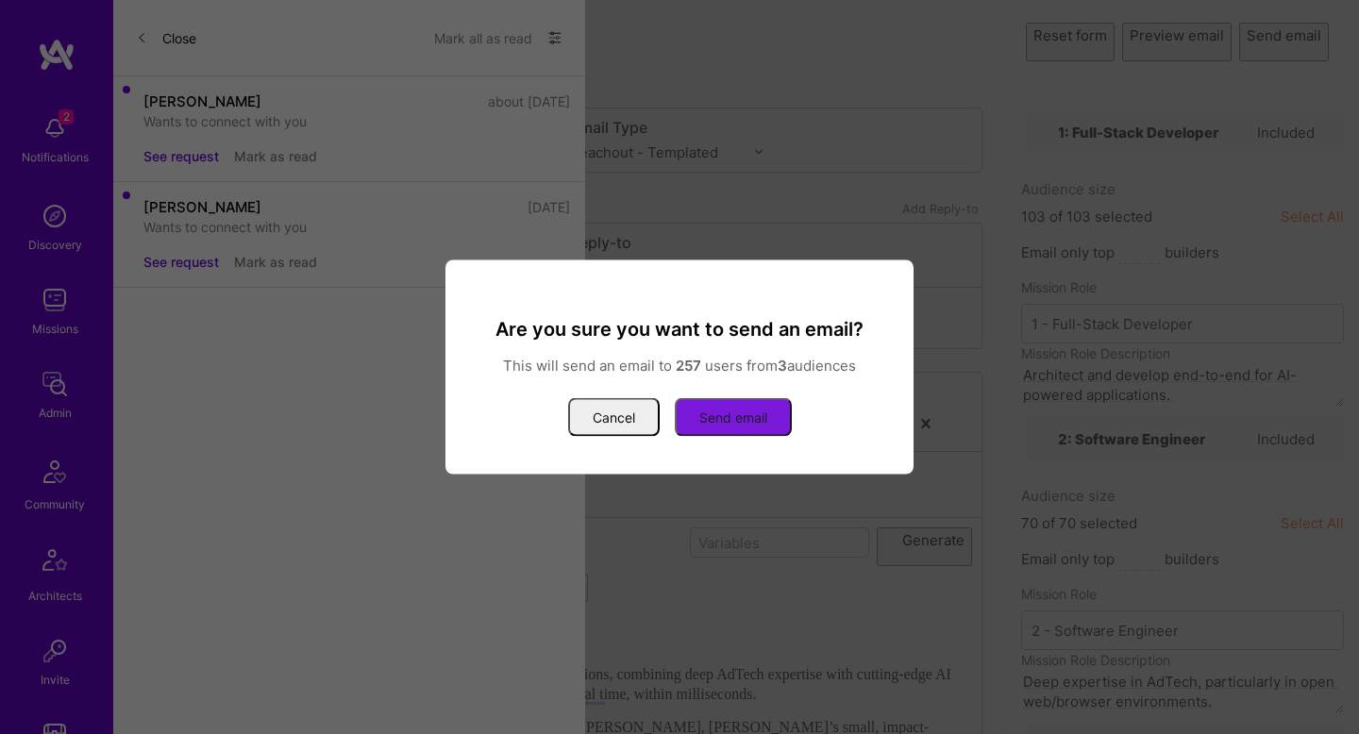
click at [710, 402] on button "Send email" at bounding box center [733, 417] width 117 height 39
